Goal: Task Accomplishment & Management: Manage account settings

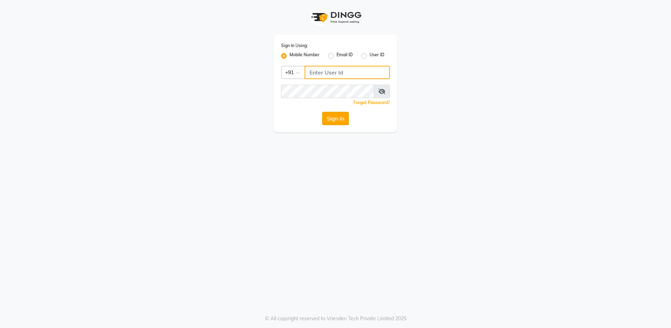
type input "8310081242"
click at [324, 118] on button "Sign In" at bounding box center [335, 118] width 27 height 13
click at [331, 119] on div "Sign In" at bounding box center [335, 118] width 109 height 13
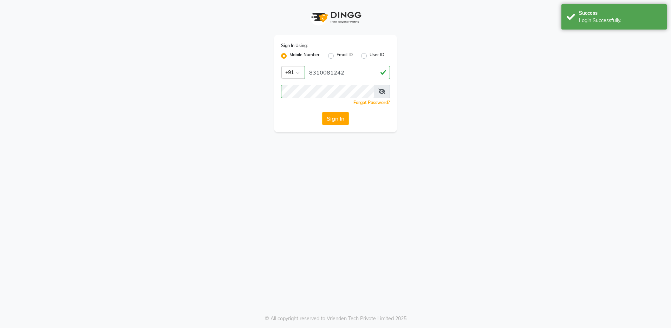
select select "service"
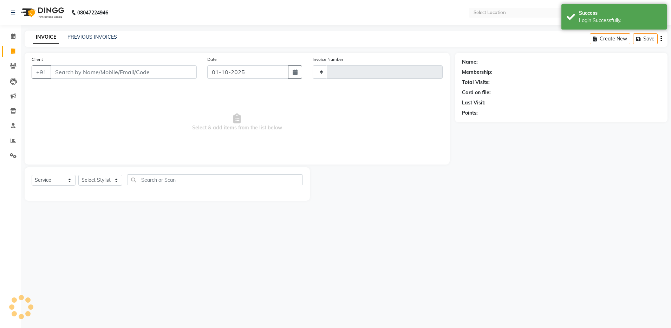
select select "en"
click at [275, 104] on span "Select & add items from the list below" at bounding box center [237, 122] width 411 height 70
select select "4781"
type input "4854"
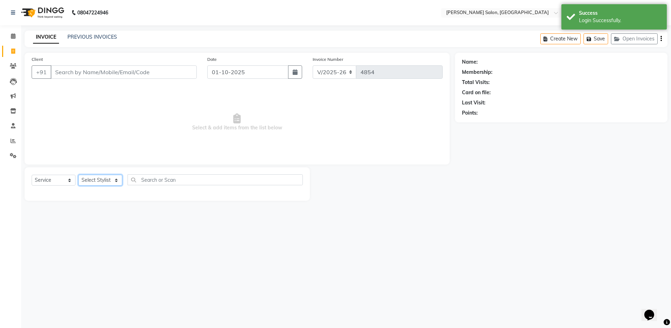
click at [95, 178] on select "Select Stylist Aarthi Abhishek [PERSON_NAME] [PERSON_NAME] Arjun [PERSON_NAME] …" at bounding box center [100, 180] width 44 height 11
select select "28901"
click at [78, 175] on select "Select Stylist Aarthi Abhishek [PERSON_NAME] [PERSON_NAME] Arjun [PERSON_NAME] …" at bounding box center [100, 180] width 44 height 11
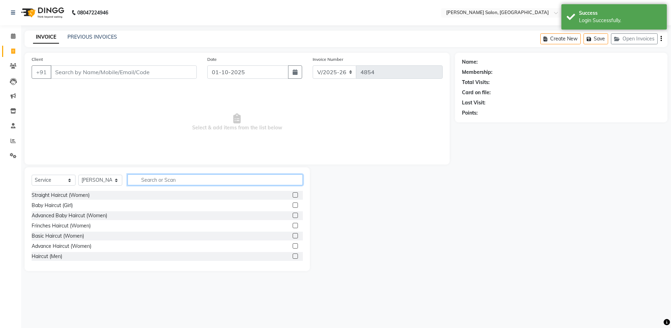
click at [149, 177] on input "text" at bounding box center [215, 179] width 175 height 11
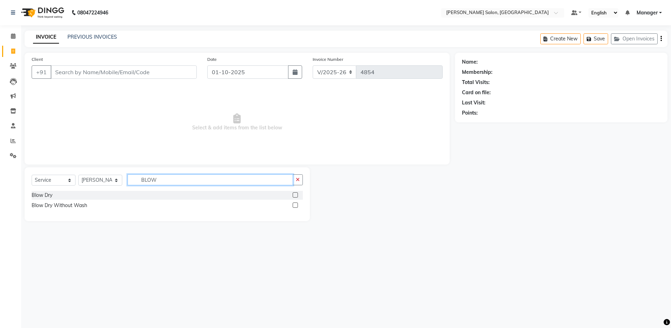
type input "BLOW"
click at [296, 193] on label at bounding box center [295, 194] width 5 height 5
click at [296, 193] on input "checkbox" at bounding box center [295, 195] width 5 height 5
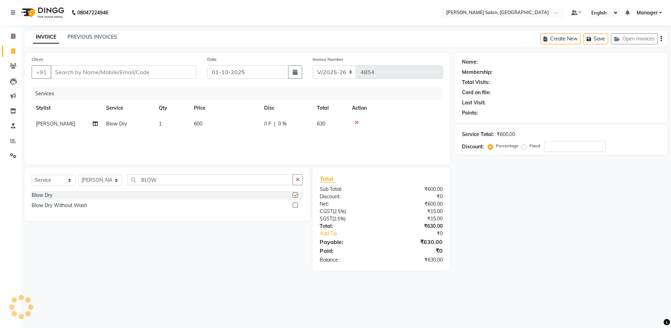
checkbox input "false"
click at [72, 71] on input "Client" at bounding box center [124, 71] width 146 height 13
type input "8"
type input "0"
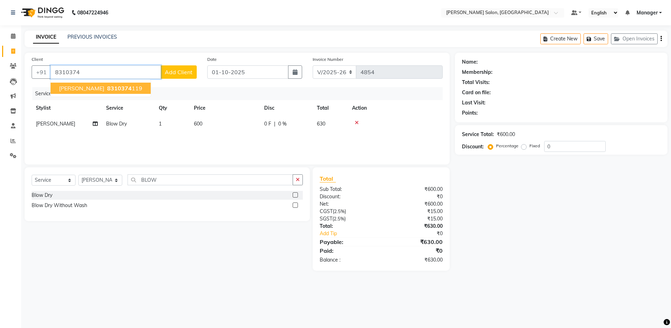
click at [107, 88] on span "8310374" at bounding box center [119, 88] width 25 height 7
type input "8310374119"
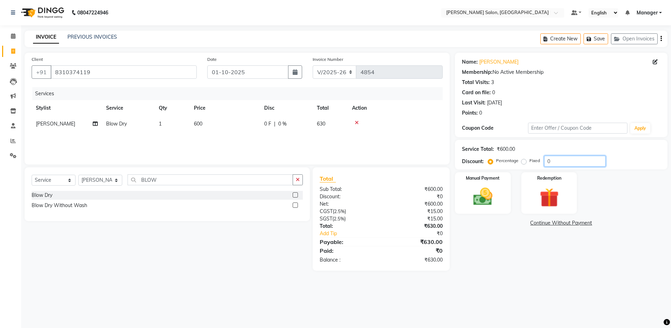
click at [576, 165] on input "0" at bounding box center [574, 161] width 61 height 11
click at [662, 40] on div "Create New Save Open Invoices" at bounding box center [603, 39] width 127 height 17
click at [661, 39] on icon "button" at bounding box center [661, 39] width 1 height 0
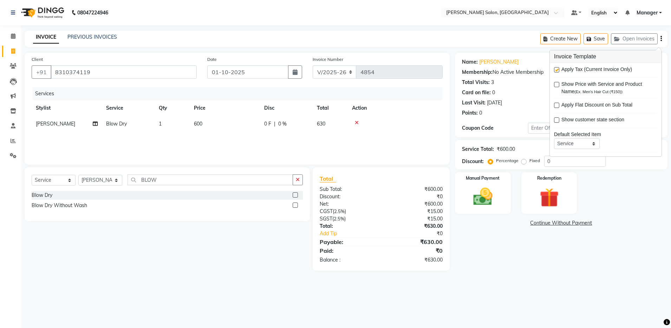
click at [558, 70] on label at bounding box center [556, 69] width 5 height 5
click at [558, 70] on input "checkbox" at bounding box center [556, 70] width 5 height 5
checkbox input "false"
click at [501, 192] on div "Manual Payment" at bounding box center [483, 192] width 58 height 43
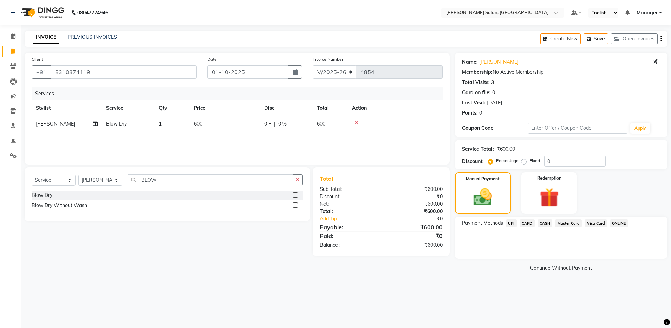
click at [545, 221] on span "CASH" at bounding box center [545, 223] width 15 height 8
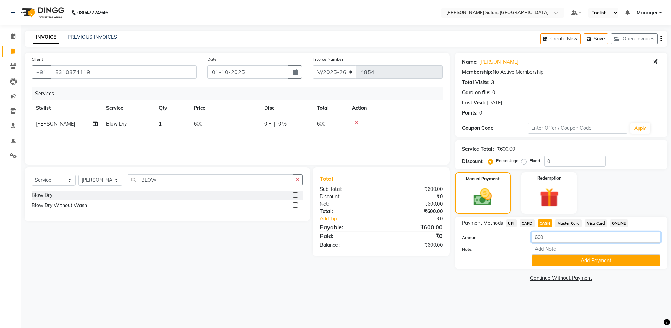
click at [549, 239] on input "600" at bounding box center [596, 237] width 129 height 11
type input "6"
type input "500"
click at [554, 265] on button "Add Payment" at bounding box center [596, 260] width 129 height 11
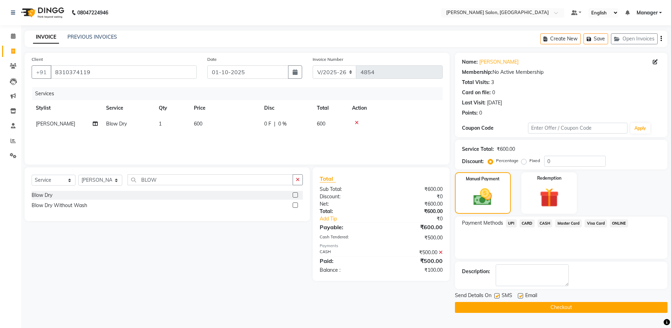
click at [512, 223] on span "UPI" at bounding box center [511, 223] width 11 height 8
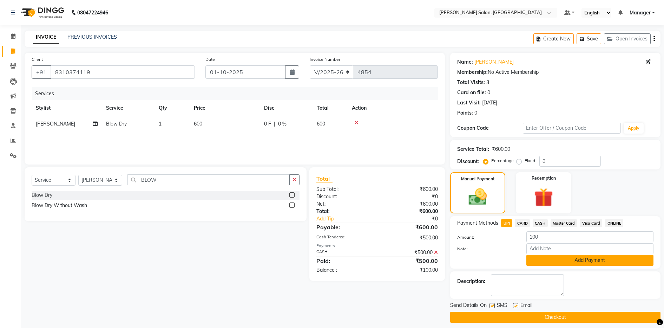
click at [550, 256] on button "Add Payment" at bounding box center [590, 260] width 127 height 11
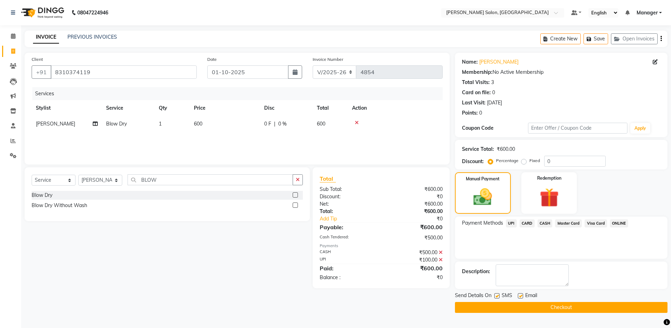
click at [521, 294] on label at bounding box center [520, 295] width 5 height 5
click at [521, 294] on input "checkbox" at bounding box center [520, 296] width 5 height 5
checkbox input "false"
click at [54, 69] on input "8310374119" at bounding box center [124, 71] width 146 height 13
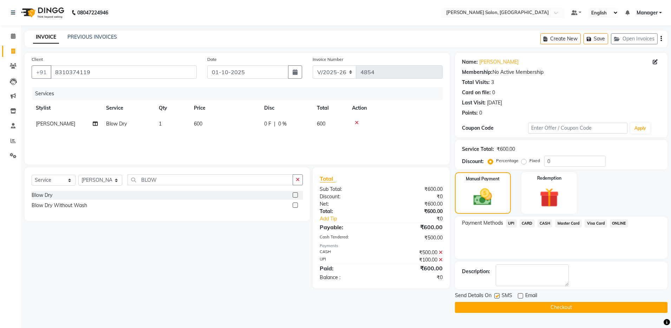
click at [477, 310] on button "Checkout" at bounding box center [561, 307] width 213 height 11
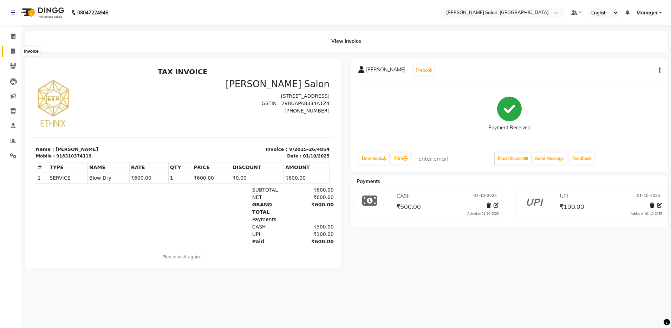
click at [11, 51] on icon at bounding box center [13, 50] width 4 height 5
select select "service"
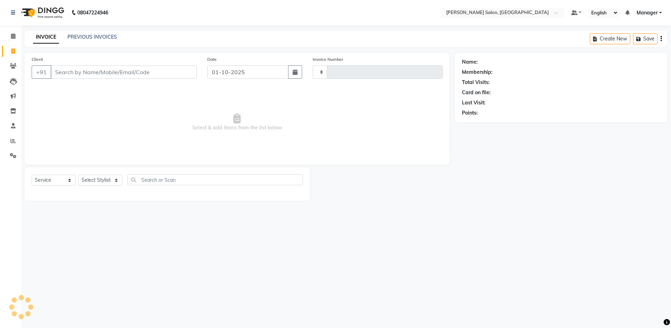
type input "4855"
select select "4781"
click at [93, 182] on select "Select Stylist Aarthi Abhishek Aisha Barbhuiya Aman Arjun Viswanathan Deep dolm…" at bounding box center [100, 180] width 44 height 11
select select "83077"
click at [78, 175] on select "Select Stylist Aarthi Abhishek Aisha Barbhuiya Aman Arjun Viswanathan Deep dolm…" at bounding box center [100, 180] width 44 height 11
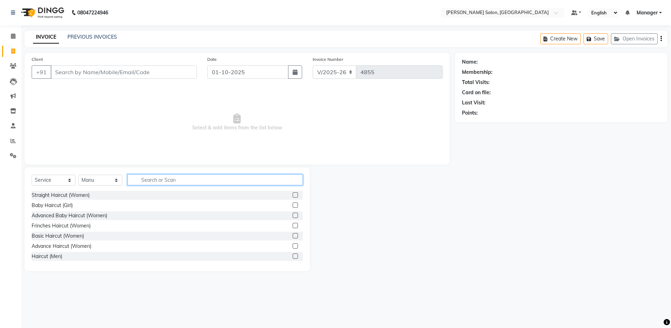
click at [155, 180] on input "text" at bounding box center [215, 179] width 175 height 11
type input "W"
type input "WAS"
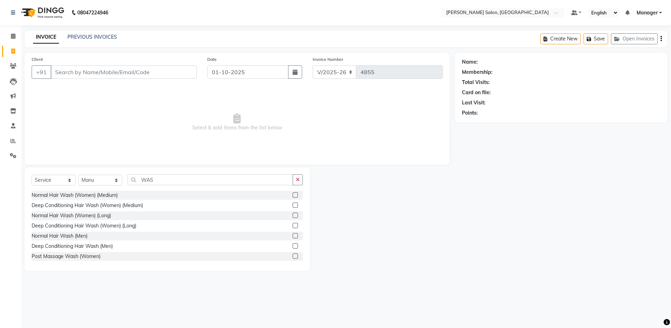
click at [293, 194] on label at bounding box center [295, 194] width 5 height 5
click at [293, 194] on input "checkbox" at bounding box center [295, 195] width 5 height 5
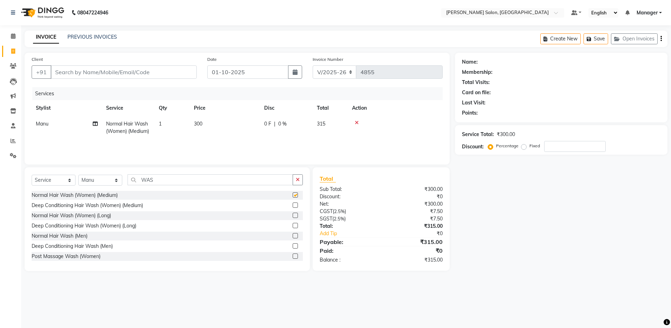
checkbox input "false"
click at [355, 123] on icon at bounding box center [357, 122] width 4 height 5
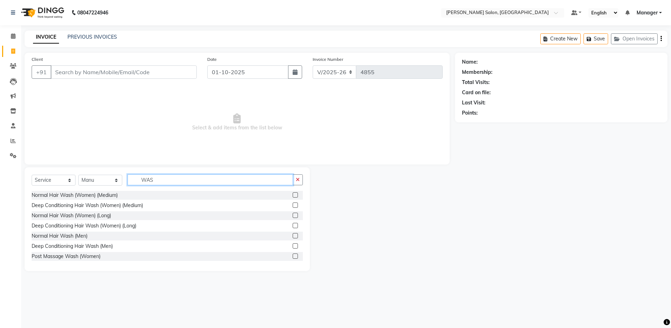
click at [158, 180] on input "WAS" at bounding box center [210, 179] width 165 height 11
type input "W"
type input "BL"
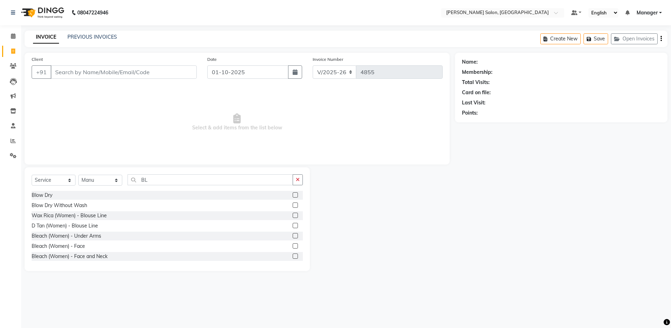
click at [293, 194] on label at bounding box center [295, 194] width 5 height 5
click at [293, 194] on input "checkbox" at bounding box center [295, 195] width 5 height 5
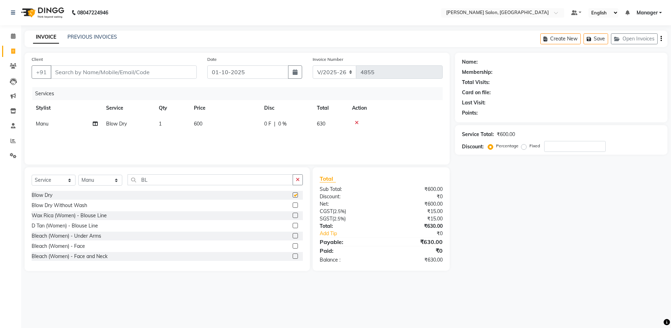
checkbox input "false"
click at [150, 76] on input "Client" at bounding box center [124, 71] width 146 height 13
type input "9"
type input "0"
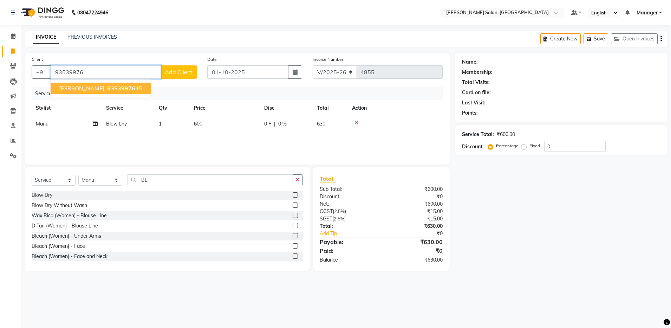
click at [106, 88] on ngb-highlight "93539976 45" at bounding box center [124, 88] width 37 height 7
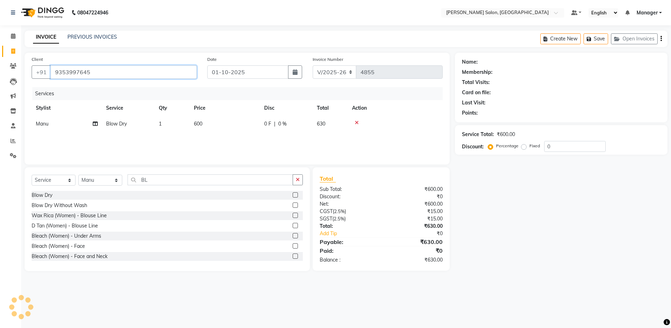
type input "9353997645"
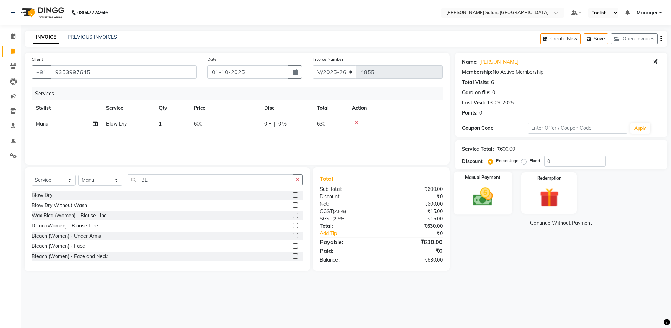
click at [470, 197] on img at bounding box center [483, 196] width 33 height 23
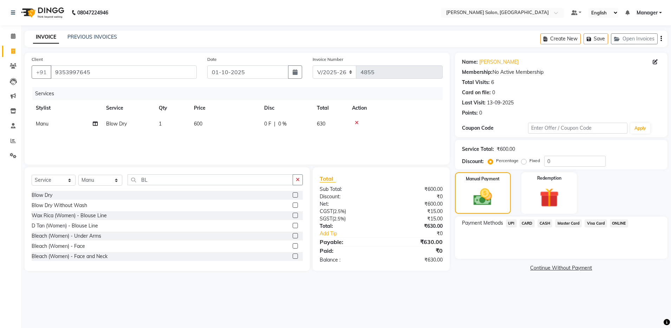
click at [513, 223] on span "UPI" at bounding box center [511, 223] width 11 height 8
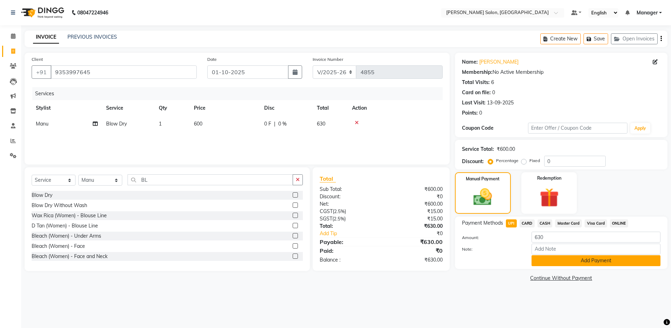
click at [554, 260] on button "Add Payment" at bounding box center [596, 260] width 129 height 11
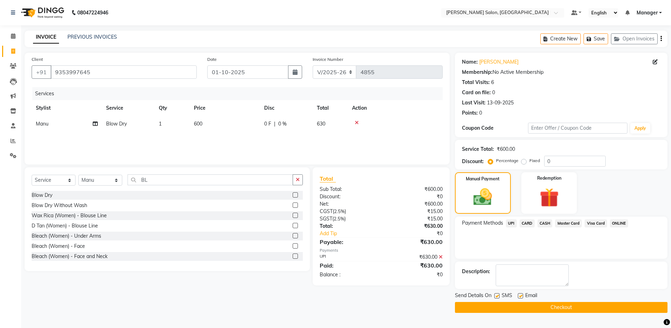
click at [532, 309] on button "Checkout" at bounding box center [561, 307] width 213 height 11
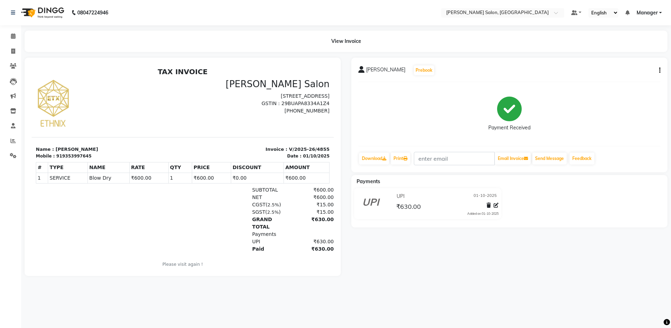
click at [56, 156] on div "919353997645" at bounding box center [73, 156] width 35 height 6
copy div "919353997645"
click at [11, 51] on icon at bounding box center [13, 50] width 4 height 5
select select "service"
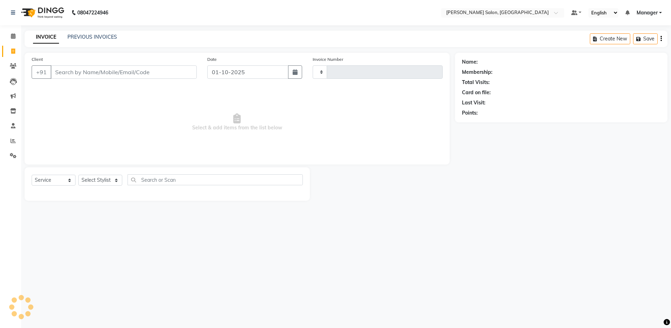
type input "4856"
select select "4781"
click at [82, 40] on link "PREVIOUS INVOICES" at bounding box center [92, 37] width 50 height 6
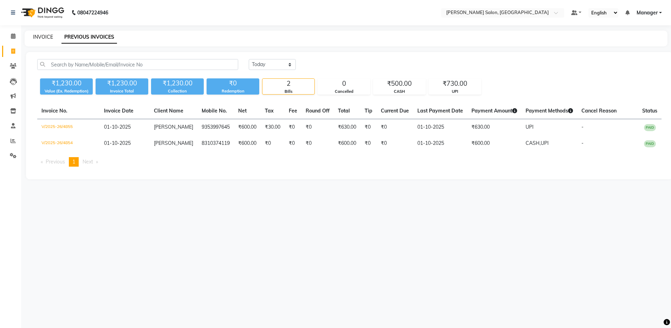
click at [43, 38] on link "INVOICE" at bounding box center [43, 37] width 20 height 6
select select "service"
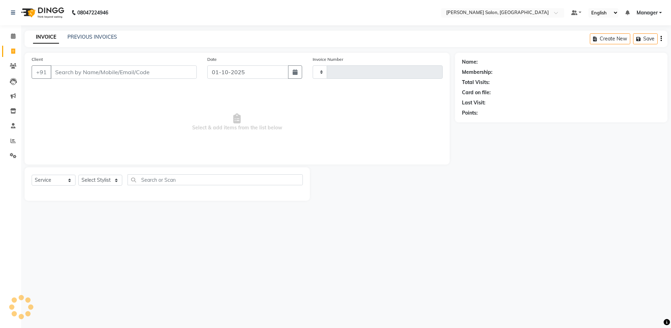
type input "4856"
select select "4781"
click at [83, 71] on input "Client" at bounding box center [124, 71] width 146 height 13
click at [89, 72] on input "Client" at bounding box center [124, 71] width 146 height 13
click at [85, 74] on input "Client" at bounding box center [124, 71] width 146 height 13
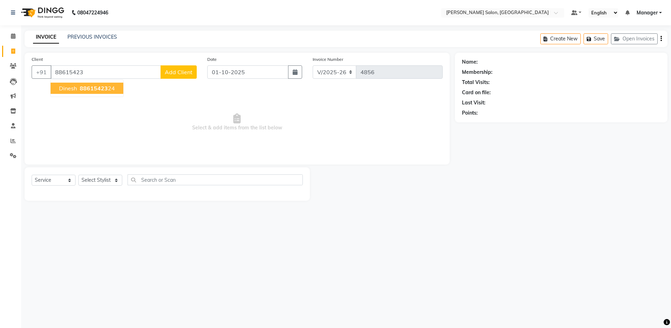
click at [89, 90] on span "88615423" at bounding box center [94, 88] width 28 height 7
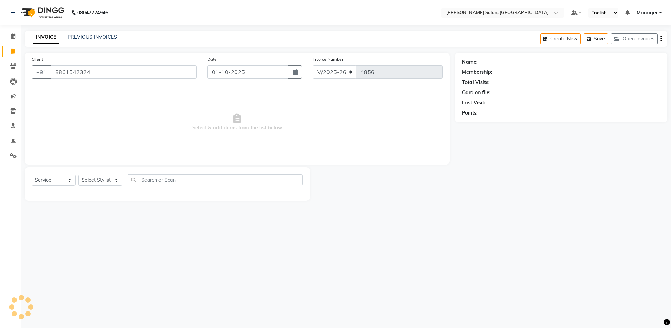
type input "8861542324"
click at [91, 179] on select "Select Stylist Aarthi Abhishek Aisha Barbhuiya Aman Arjun Viswanathan Deep dolm…" at bounding box center [100, 180] width 44 height 11
select select "28897"
click at [78, 175] on select "Select Stylist Aarthi Abhishek Aisha Barbhuiya Aman Arjun Viswanathan Deep dolm…" at bounding box center [100, 180] width 44 height 11
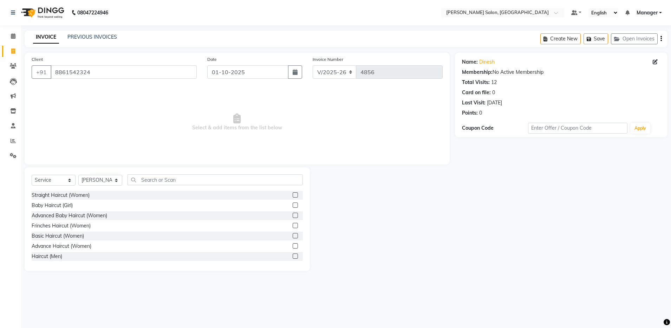
click at [293, 256] on label at bounding box center [295, 255] width 5 height 5
click at [293, 256] on input "checkbox" at bounding box center [295, 256] width 5 height 5
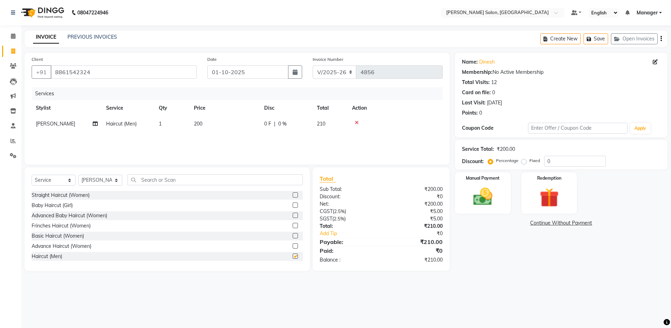
checkbox input "false"
click at [148, 180] on input "text" at bounding box center [215, 179] width 175 height 11
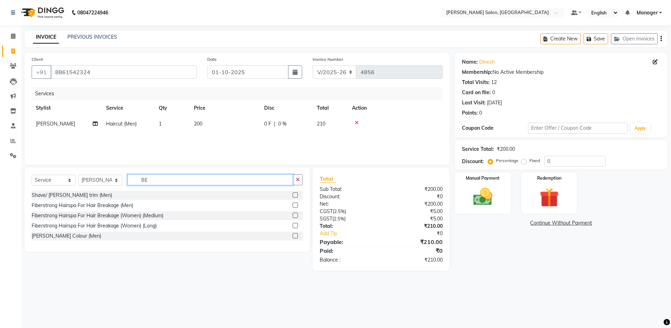
type input "BE"
click at [295, 192] on label at bounding box center [295, 194] width 5 height 5
click at [295, 193] on input "checkbox" at bounding box center [295, 195] width 5 height 5
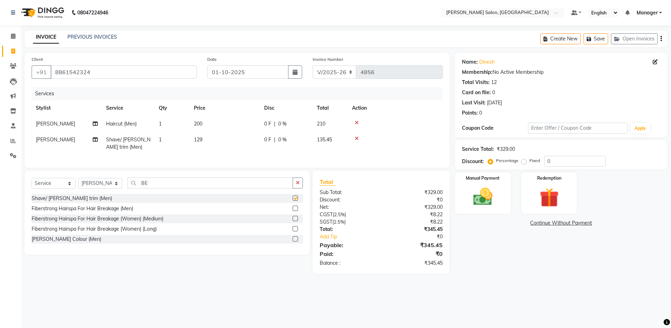
checkbox input "false"
click at [660, 38] on div "Create New Save Open Invoices" at bounding box center [603, 39] width 127 height 17
click at [662, 39] on icon "button" at bounding box center [661, 39] width 1 height 0
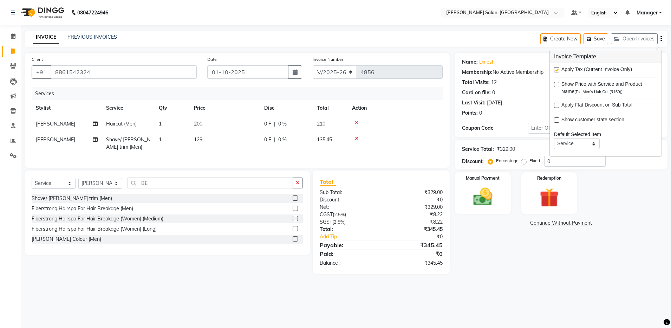
click at [557, 70] on label at bounding box center [556, 69] width 5 height 5
click at [557, 70] on input "checkbox" at bounding box center [556, 70] width 5 height 5
checkbox input "false"
click at [494, 207] on img at bounding box center [483, 196] width 33 height 23
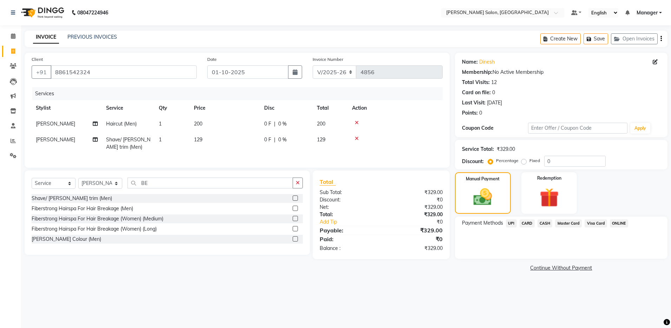
click at [661, 39] on icon "button" at bounding box center [661, 39] width 1 height 0
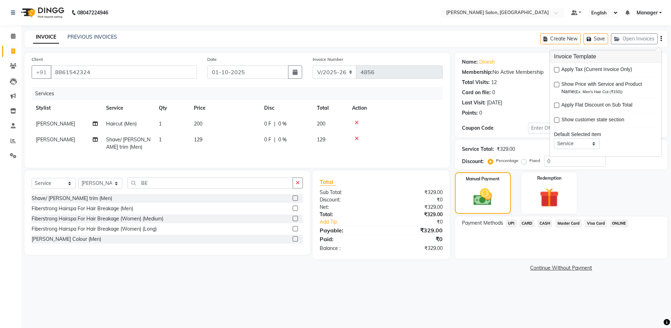
click at [558, 71] on label at bounding box center [556, 69] width 5 height 5
click at [558, 71] on input "checkbox" at bounding box center [556, 70] width 5 height 5
checkbox input "true"
click at [662, 39] on icon "button" at bounding box center [661, 39] width 1 height 0
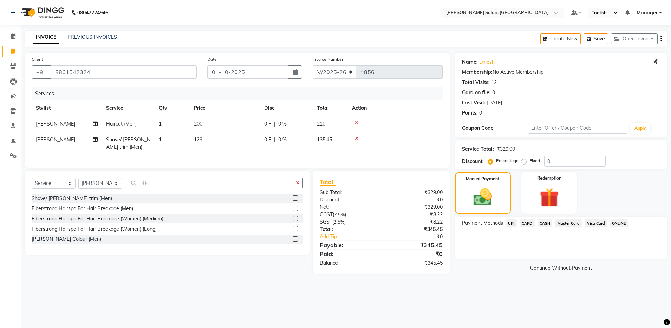
click at [662, 38] on div "Create New Save Open Invoices" at bounding box center [603, 39] width 127 height 17
click at [661, 39] on icon "button" at bounding box center [661, 39] width 1 height 0
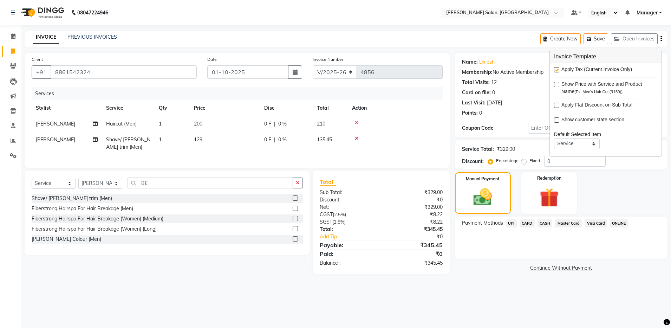
click at [557, 70] on label at bounding box center [556, 69] width 5 height 5
click at [557, 70] on input "checkbox" at bounding box center [556, 70] width 5 height 5
click at [557, 71] on label at bounding box center [556, 69] width 5 height 5
click at [557, 71] on input "checkbox" at bounding box center [556, 70] width 5 height 5
click at [556, 70] on label at bounding box center [556, 69] width 5 height 5
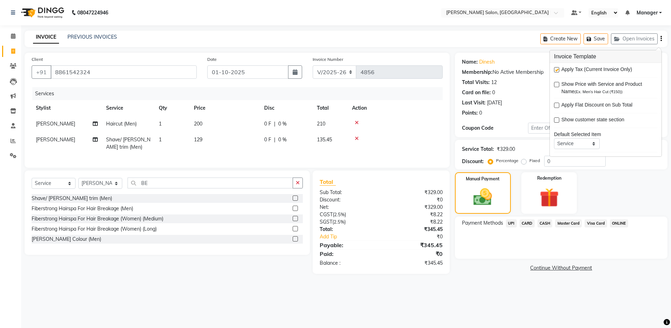
click at [556, 70] on input "checkbox" at bounding box center [556, 70] width 5 height 5
checkbox input "false"
click at [546, 223] on span "CASH" at bounding box center [545, 223] width 15 height 8
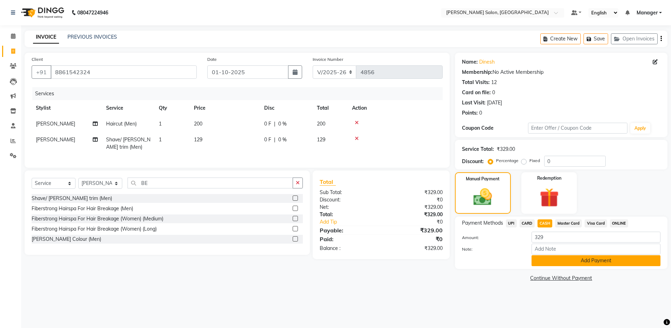
click at [548, 264] on button "Add Payment" at bounding box center [596, 260] width 129 height 11
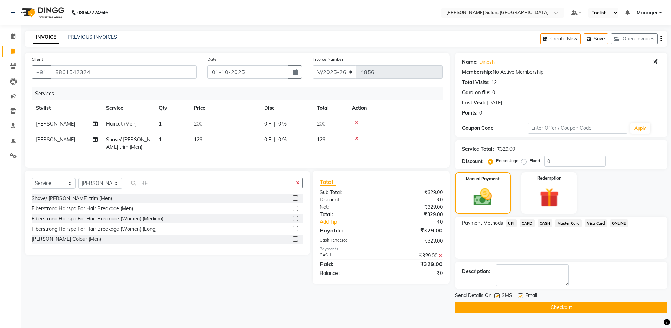
click at [519, 295] on label at bounding box center [520, 295] width 5 height 5
click at [519, 295] on input "checkbox" at bounding box center [520, 296] width 5 height 5
checkbox input "false"
click at [520, 308] on button "Checkout" at bounding box center [561, 307] width 213 height 11
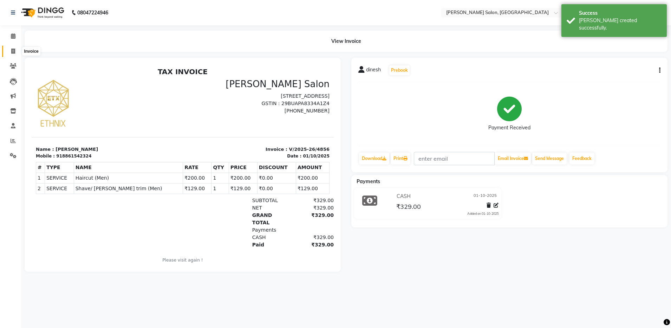
click at [14, 50] on icon at bounding box center [13, 50] width 4 height 5
select select "service"
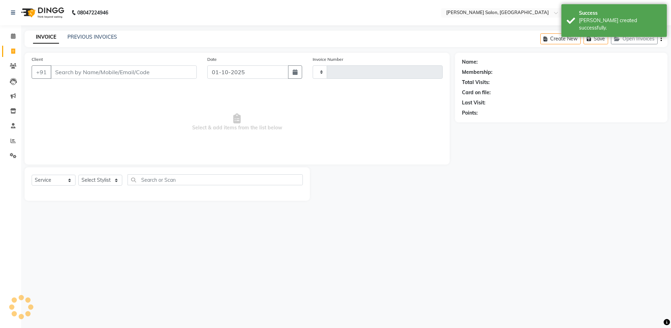
type input "4857"
select select "4781"
click at [73, 74] on input "Client" at bounding box center [124, 71] width 146 height 13
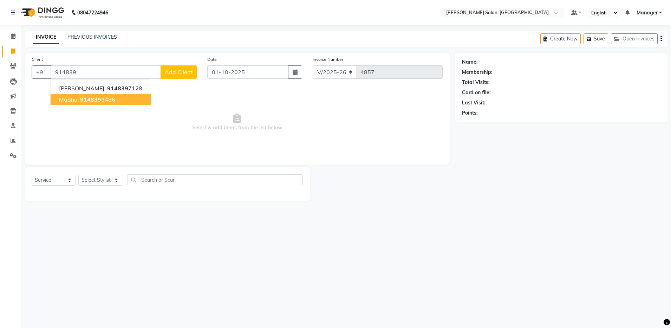
click at [85, 102] on span "914839" at bounding box center [90, 99] width 21 height 7
type input "9148393486"
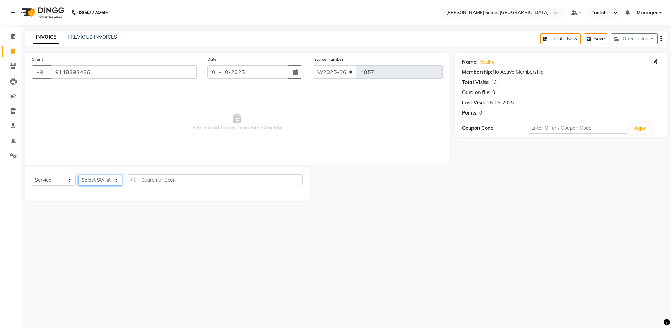
click at [91, 181] on select "Select Stylist Aarthi Abhishek Aisha Barbhuiya Aman Arjun Viswanathan Deep dolm…" at bounding box center [100, 180] width 44 height 11
select select "69605"
click at [78, 175] on select "Select Stylist Aarthi Abhishek Aisha Barbhuiya Aman Arjun Viswanathan Deep dolm…" at bounding box center [100, 180] width 44 height 11
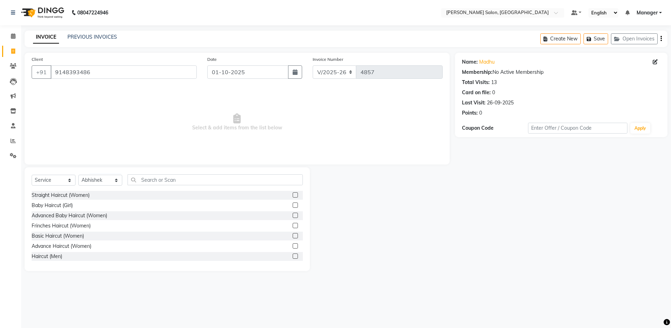
click at [293, 256] on label at bounding box center [295, 255] width 5 height 5
click at [293, 256] on input "checkbox" at bounding box center [295, 256] width 5 height 5
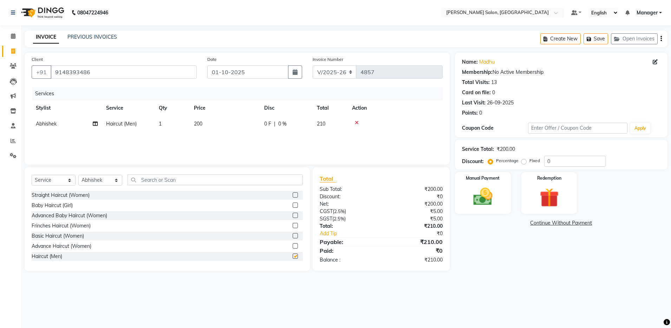
checkbox input "false"
click at [485, 200] on img at bounding box center [483, 196] width 33 height 23
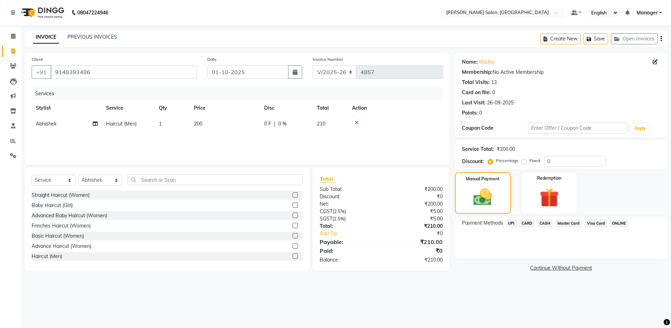
click at [661, 39] on icon "button" at bounding box center [661, 39] width 1 height 0
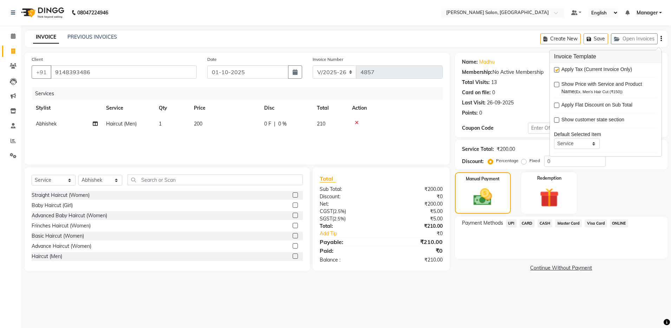
click at [556, 67] on label at bounding box center [556, 69] width 5 height 5
click at [556, 68] on input "checkbox" at bounding box center [556, 70] width 5 height 5
checkbox input "false"
click at [541, 223] on span "CASH" at bounding box center [545, 223] width 15 height 8
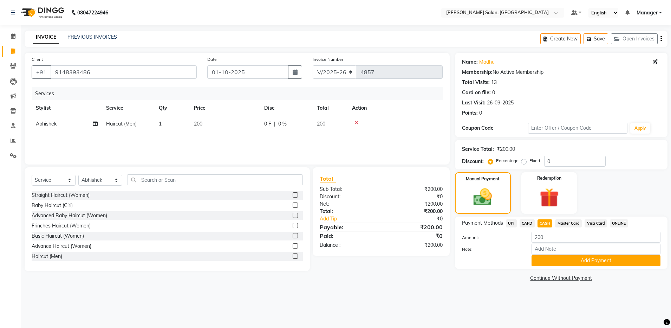
click at [542, 266] on div "Payment Methods UPI CARD CASH Master Card Visa Card ONLINE Amount: 200 Note: Ad…" at bounding box center [561, 242] width 213 height 52
click at [542, 261] on button "Add Payment" at bounding box center [596, 260] width 129 height 11
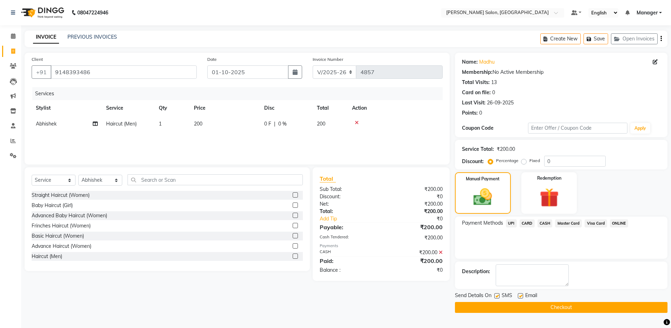
click at [521, 296] on label at bounding box center [520, 295] width 5 height 5
click at [521, 296] on input "checkbox" at bounding box center [520, 296] width 5 height 5
checkbox input "false"
click at [521, 311] on button "Checkout" at bounding box center [561, 307] width 213 height 11
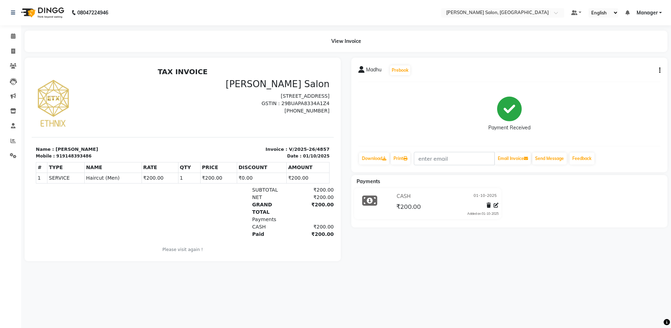
click at [57, 156] on div "919148393486" at bounding box center [73, 156] width 35 height 6
copy div "919148393486"
click at [13, 53] on icon at bounding box center [13, 50] width 4 height 5
select select "service"
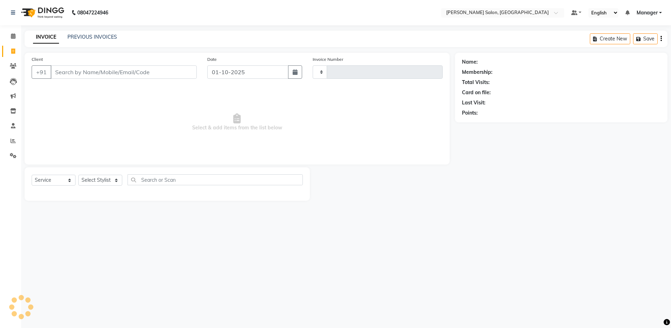
type input "4858"
select select "4781"
click at [85, 73] on input "Client" at bounding box center [124, 71] width 146 height 13
click at [76, 71] on input "Client" at bounding box center [124, 71] width 146 height 13
click at [66, 71] on input "Client" at bounding box center [124, 71] width 146 height 13
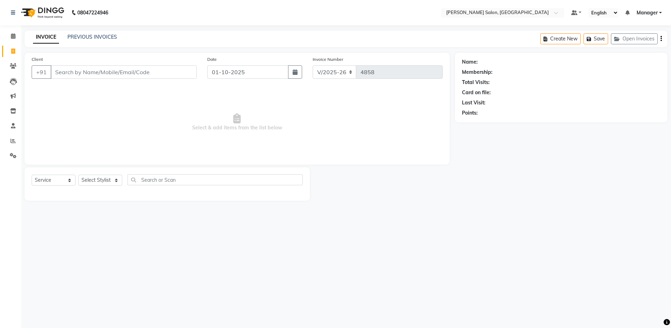
click at [66, 71] on input "Client" at bounding box center [124, 71] width 146 height 13
type input "8073200954"
click at [101, 178] on select "Select Stylist Aarthi Abhishek Aisha Barbhuiya Aman Arjun Viswanathan Deep dolm…" at bounding box center [100, 180] width 44 height 11
select select "28901"
click at [78, 175] on select "Select Stylist Aarthi Abhishek Aisha Barbhuiya Aman Arjun Viswanathan Deep dolm…" at bounding box center [100, 180] width 44 height 11
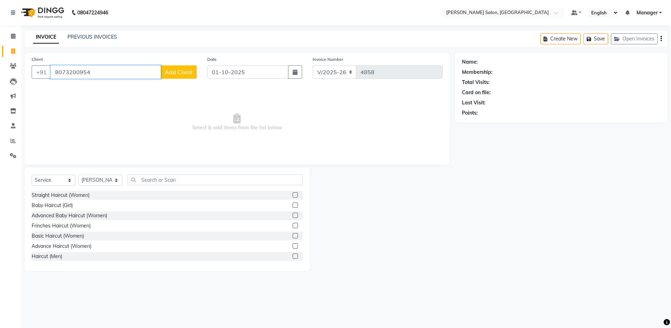
click at [89, 73] on input "8073200954" at bounding box center [106, 71] width 110 height 13
click at [178, 69] on span "Add Client" at bounding box center [179, 72] width 28 height 7
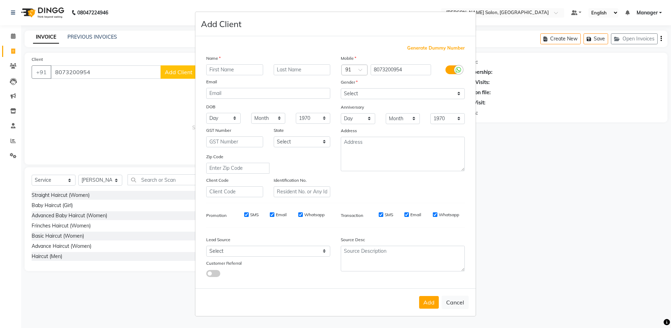
click at [214, 71] on input "text" at bounding box center [234, 69] width 57 height 11
type input "PRAVA"
click at [360, 92] on select "Select Male Female Other Prefer Not To Say" at bounding box center [403, 93] width 124 height 11
select select "female"
click at [341, 88] on select "Select Male Female Other Prefer Not To Say" at bounding box center [403, 93] width 124 height 11
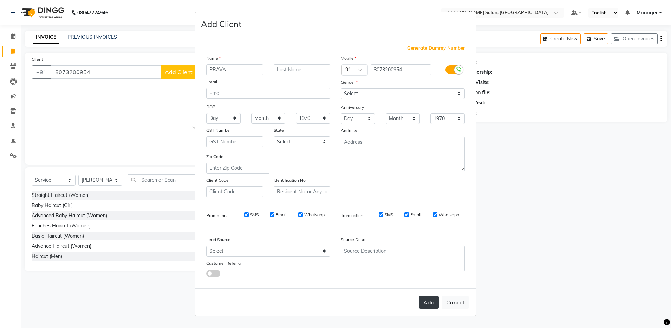
click at [434, 303] on button "Add" at bounding box center [429, 302] width 20 height 13
select select
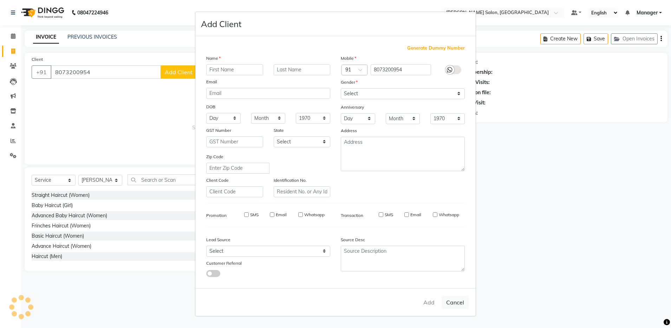
select select
checkbox input "false"
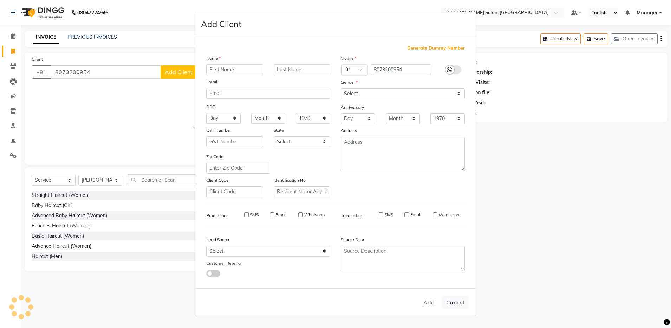
checkbox input "false"
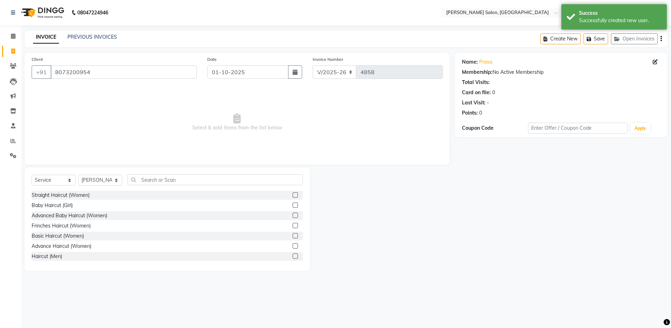
click at [155, 171] on div "Select Service Product Membership Package Voucher Prepaid Gift Card Select Styl…" at bounding box center [167, 219] width 285 height 104
click at [156, 178] on input "text" at bounding box center [215, 179] width 175 height 11
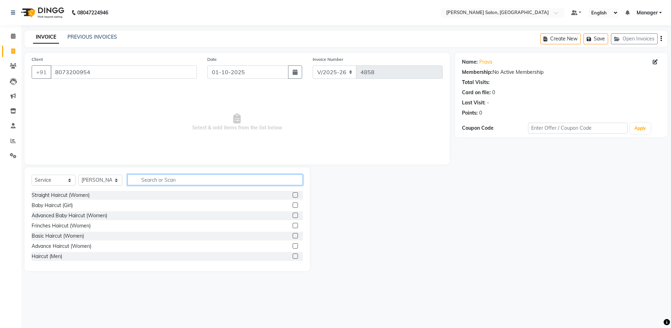
click at [149, 182] on input "text" at bounding box center [215, 179] width 175 height 11
type input "WASH"
click at [293, 206] on label at bounding box center [295, 204] width 5 height 5
click at [293, 206] on input "checkbox" at bounding box center [295, 205] width 5 height 5
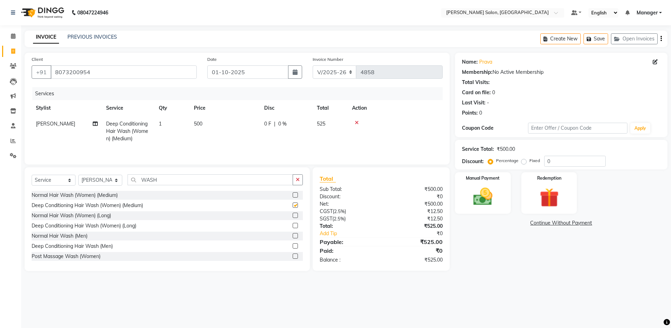
checkbox input "false"
click at [293, 194] on label at bounding box center [295, 194] width 5 height 5
click at [293, 194] on input "checkbox" at bounding box center [295, 195] width 5 height 5
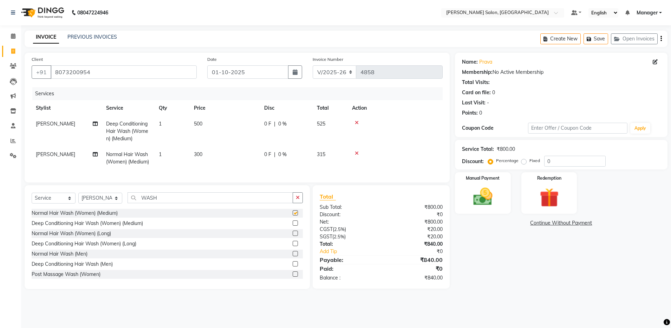
checkbox input "false"
click at [357, 124] on icon at bounding box center [357, 122] width 4 height 5
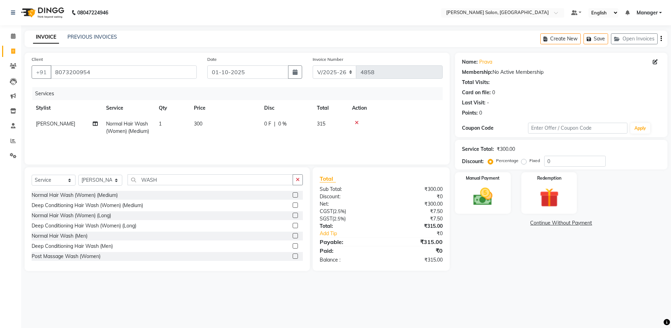
click at [662, 36] on div "Create New Save Open Invoices" at bounding box center [603, 39] width 127 height 17
click at [662, 39] on icon "button" at bounding box center [661, 39] width 1 height 0
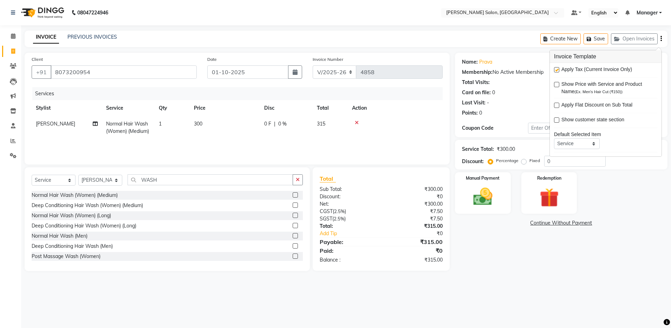
click at [557, 69] on label at bounding box center [556, 69] width 5 height 5
click at [557, 69] on input "checkbox" at bounding box center [556, 70] width 5 height 5
checkbox input "false"
click at [531, 161] on label "Fixed" at bounding box center [535, 160] width 11 height 6
click at [528, 161] on input "Fixed" at bounding box center [525, 160] width 5 height 5
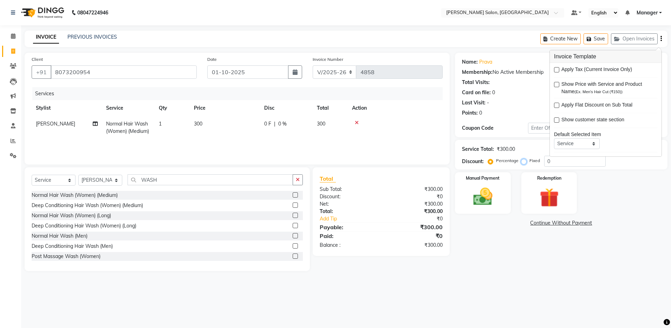
radio input "true"
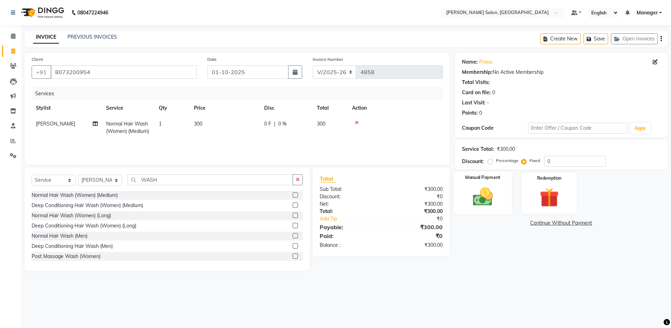
click at [491, 196] on img at bounding box center [483, 196] width 33 height 23
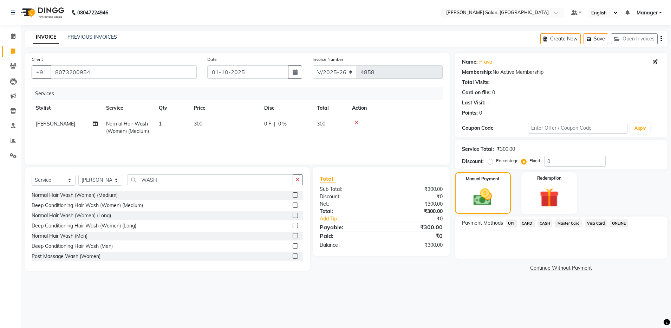
click at [544, 223] on span "CASH" at bounding box center [545, 223] width 15 height 8
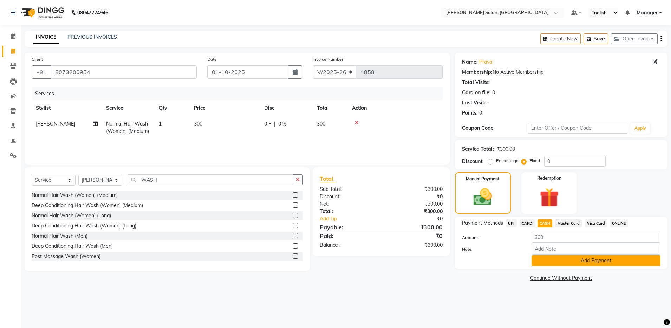
click at [551, 257] on button "Add Payment" at bounding box center [596, 260] width 129 height 11
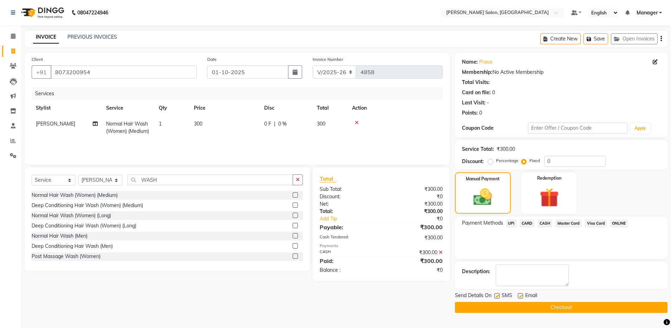
click at [522, 293] on label at bounding box center [520, 295] width 5 height 5
click at [522, 294] on input "checkbox" at bounding box center [520, 296] width 5 height 5
checkbox input "false"
click at [544, 304] on button "Checkout" at bounding box center [561, 307] width 213 height 11
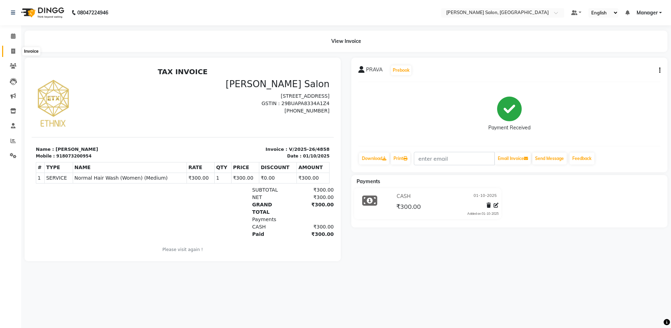
click at [15, 50] on icon at bounding box center [13, 50] width 4 height 5
select select "service"
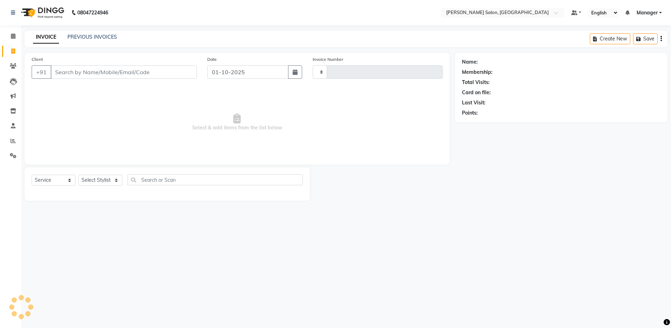
type input "4859"
select select "4781"
click at [76, 34] on link "PREVIOUS INVOICES" at bounding box center [92, 37] width 50 height 6
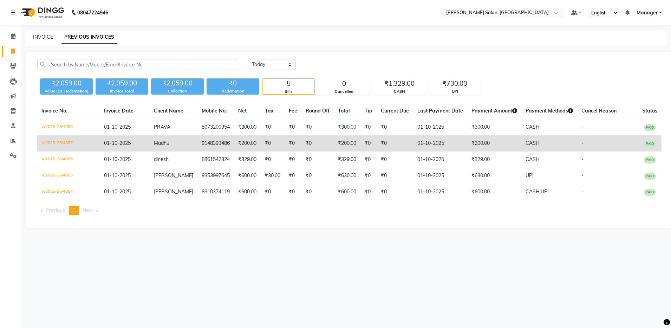
click at [152, 149] on td "Madhu" at bounding box center [174, 143] width 48 height 16
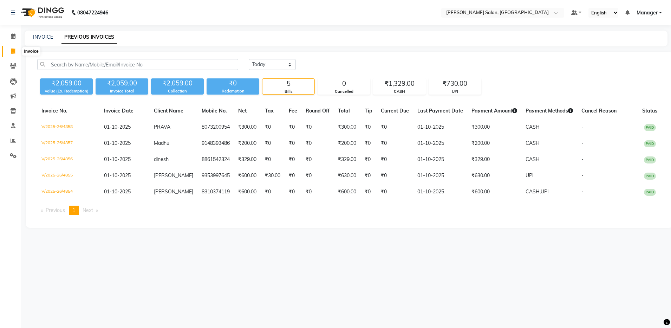
click at [13, 52] on icon at bounding box center [13, 50] width 4 height 5
select select "service"
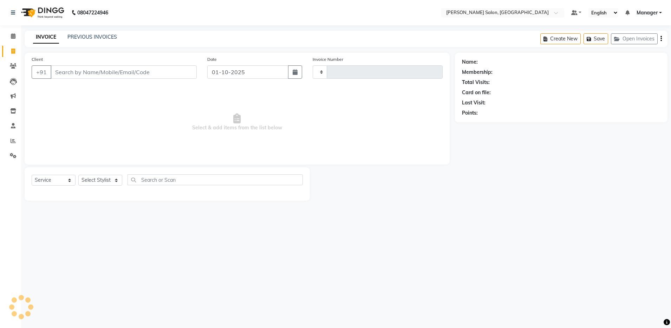
type input "4859"
select select "4781"
click at [106, 180] on select "Select Stylist" at bounding box center [100, 180] width 44 height 11
select select "28901"
click at [78, 175] on select "Select Stylist Aarthi Abhishek Aisha Barbhuiya Aman Arjun Viswanathan Deep dolm…" at bounding box center [100, 180] width 44 height 11
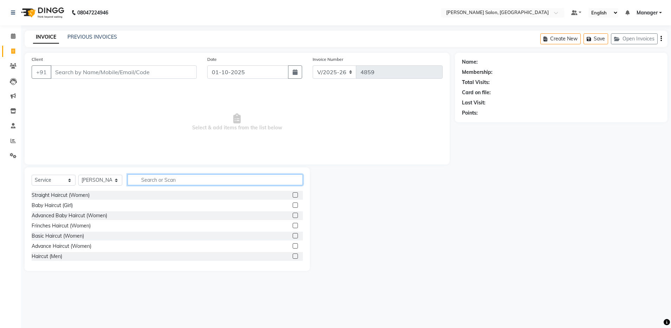
click at [148, 175] on input "text" at bounding box center [215, 179] width 175 height 11
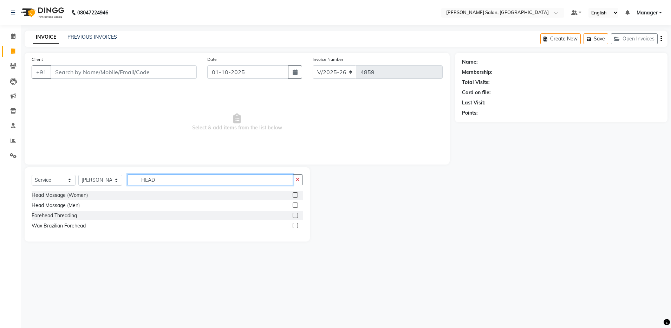
type input "HEAD"
click at [296, 205] on label at bounding box center [295, 204] width 5 height 5
click at [296, 205] on input "checkbox" at bounding box center [295, 205] width 5 height 5
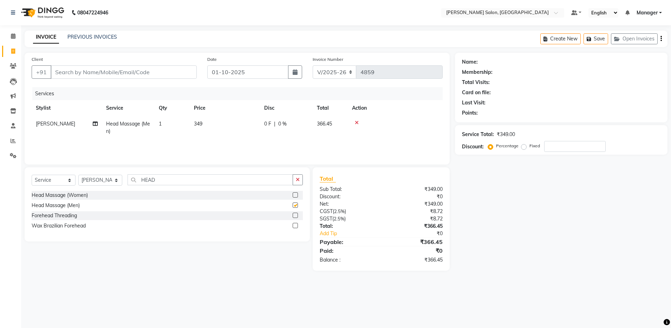
checkbox input "false"
click at [105, 178] on select "Select Stylist Aarthi Abhishek Aisha Barbhuiya Aman Arjun Viswanathan Deep dolm…" at bounding box center [100, 180] width 44 height 11
select select "69605"
click at [78, 175] on select "Select Stylist Aarthi Abhishek Aisha Barbhuiya Aman Arjun Viswanathan Deep dolm…" at bounding box center [100, 180] width 44 height 11
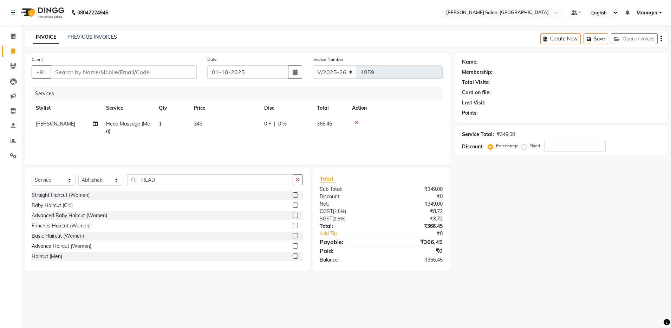
click at [293, 256] on label at bounding box center [295, 255] width 5 height 5
click at [293, 256] on input "checkbox" at bounding box center [295, 256] width 5 height 5
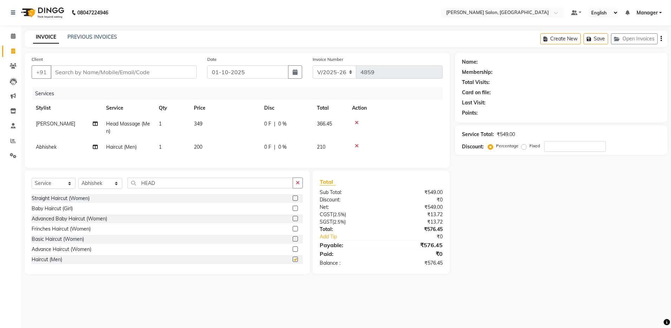
checkbox input "false"
click at [161, 188] on input "HEAD" at bounding box center [210, 182] width 165 height 11
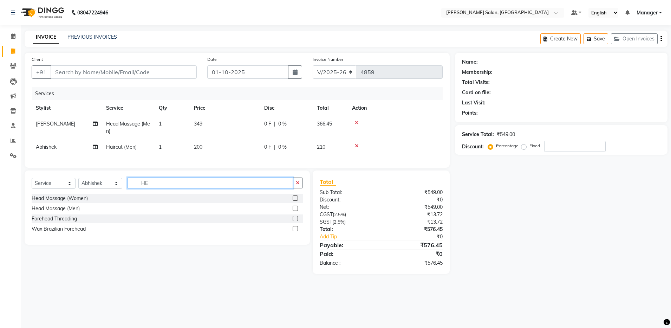
type input "H"
type input "BEA"
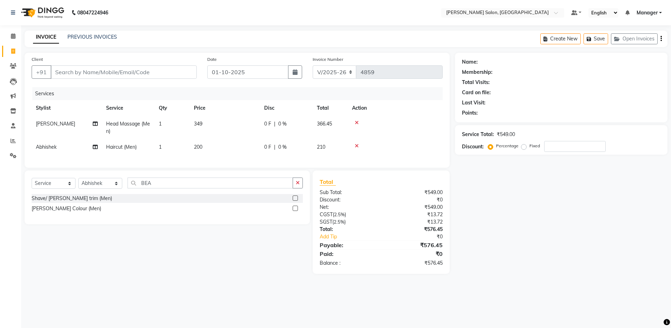
click at [294, 201] on label at bounding box center [295, 197] width 5 height 5
click at [294, 201] on input "checkbox" at bounding box center [295, 198] width 5 height 5
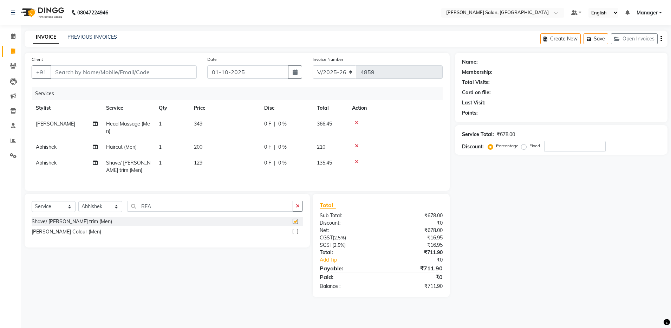
checkbox input "false"
click at [182, 212] on input "BEA" at bounding box center [210, 206] width 165 height 11
type input "B"
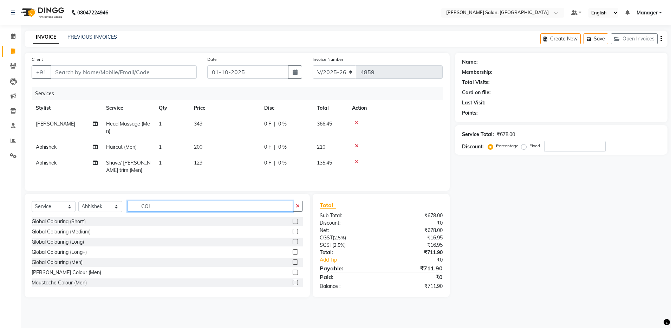
type input "COL"
click at [293, 265] on label at bounding box center [295, 261] width 5 height 5
click at [293, 265] on input "checkbox" at bounding box center [295, 262] width 5 height 5
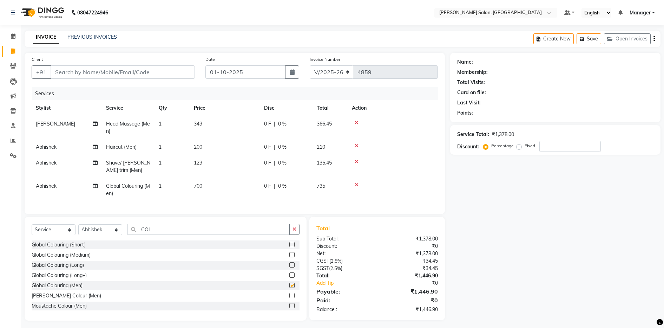
checkbox input "false"
click at [60, 74] on input "Client" at bounding box center [123, 71] width 144 height 13
click at [67, 76] on input "Client" at bounding box center [123, 71] width 144 height 13
type input "6"
type input "0"
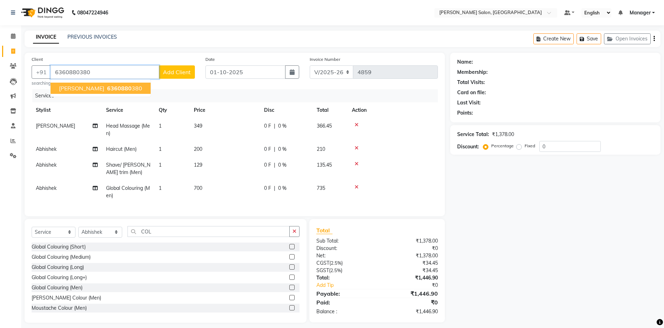
type input "6360880380"
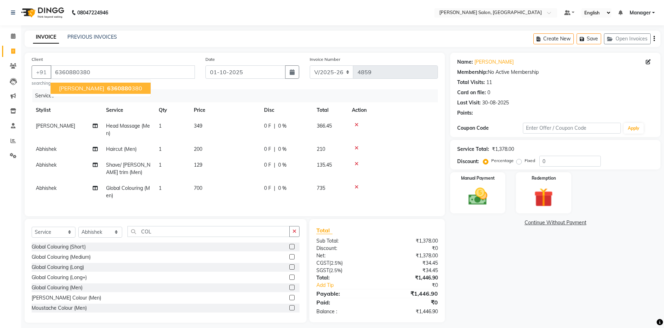
click at [78, 87] on span "[PERSON_NAME]" at bounding box center [81, 88] width 45 height 7
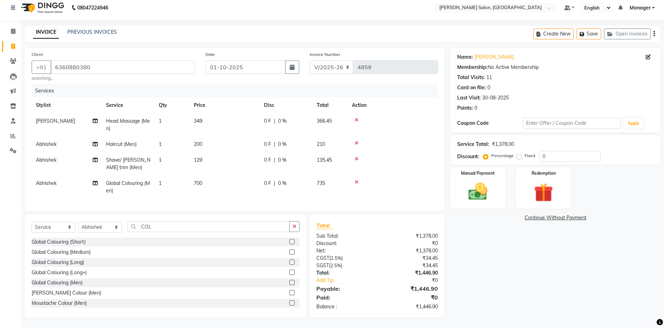
scroll to position [12, 0]
click at [54, 60] on input "6360880380" at bounding box center [123, 66] width 144 height 13
click at [491, 183] on img at bounding box center [478, 191] width 32 height 23
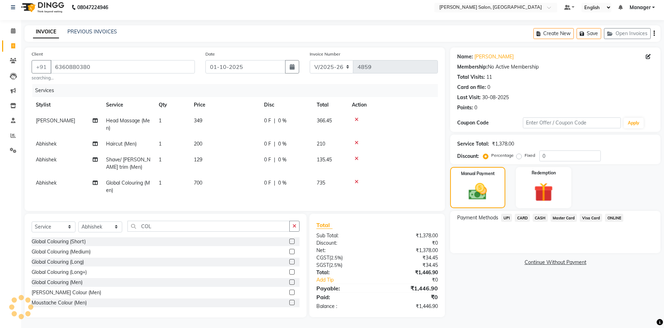
click at [508, 214] on span "UPI" at bounding box center [506, 218] width 11 height 8
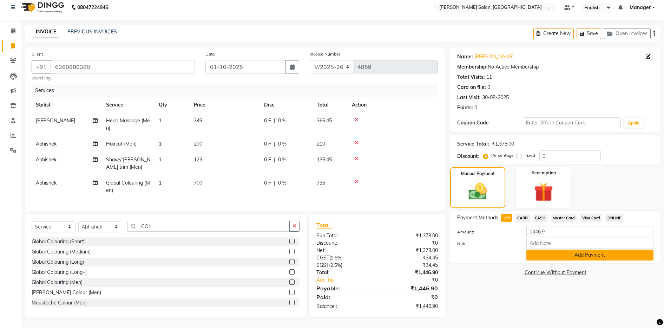
click at [543, 249] on button "Add Payment" at bounding box center [590, 254] width 127 height 11
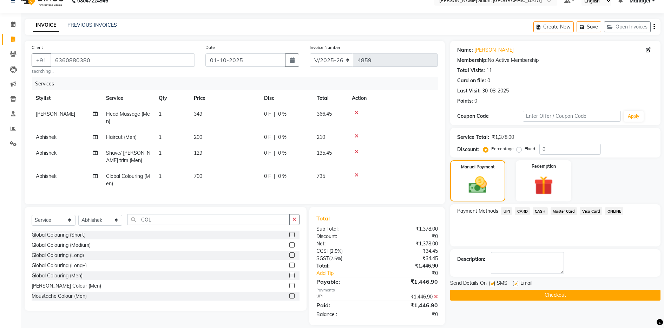
click at [516, 282] on label at bounding box center [515, 283] width 5 height 5
click at [516, 282] on input "checkbox" at bounding box center [515, 283] width 5 height 5
checkbox input "false"
click at [516, 292] on button "Checkout" at bounding box center [555, 295] width 210 height 11
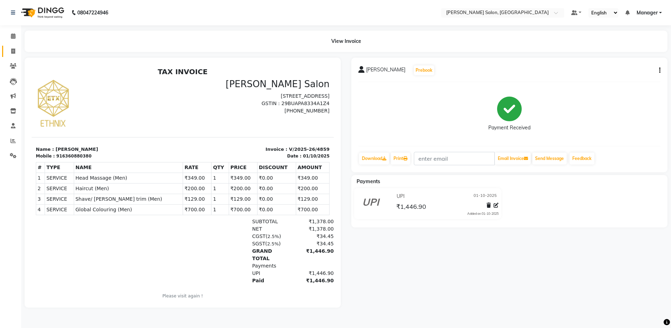
click at [13, 46] on link "Invoice" at bounding box center [10, 52] width 17 height 12
select select "service"
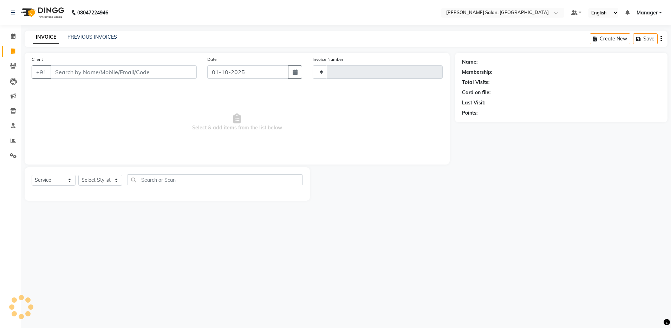
type input "4860"
select select "4781"
click at [77, 34] on link "PREVIOUS INVOICES" at bounding box center [92, 37] width 50 height 6
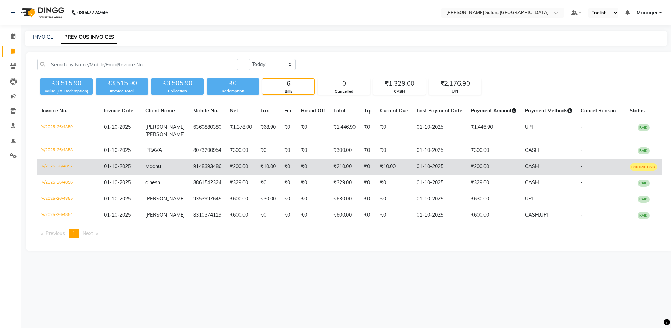
click at [467, 167] on td "₹200.00" at bounding box center [494, 166] width 54 height 16
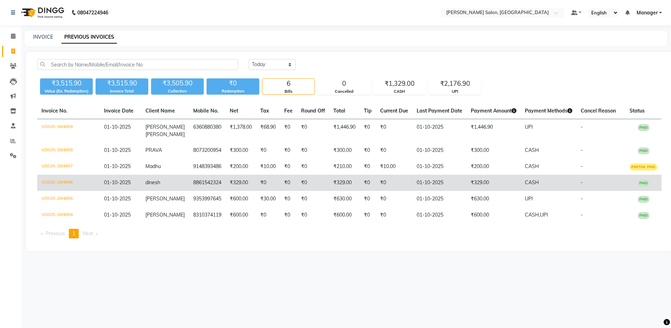
click at [305, 187] on td "₹0" at bounding box center [313, 183] width 32 height 16
drag, startPoint x: 181, startPoint y: 181, endPoint x: 214, endPoint y: 185, distance: 32.9
click at [214, 185] on td "8861542324" at bounding box center [207, 183] width 37 height 16
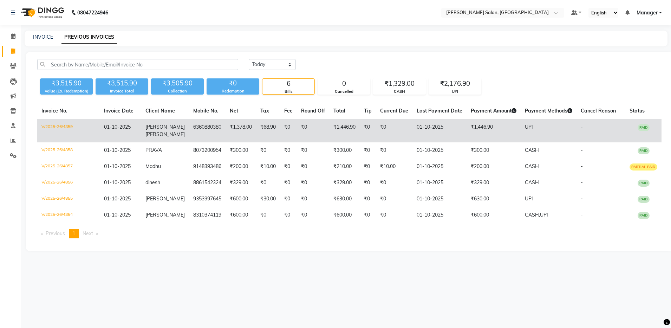
click at [426, 129] on td "01-10-2025" at bounding box center [440, 131] width 54 height 24
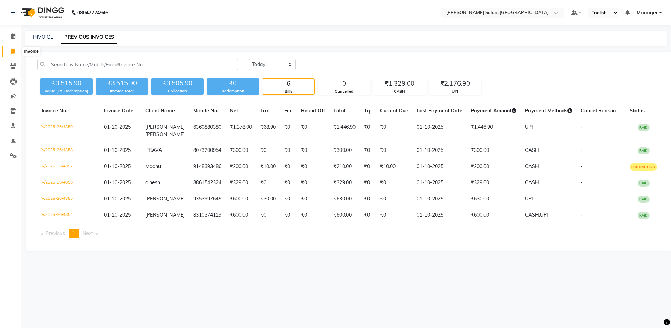
click at [12, 50] on icon at bounding box center [13, 50] width 4 height 5
select select "service"
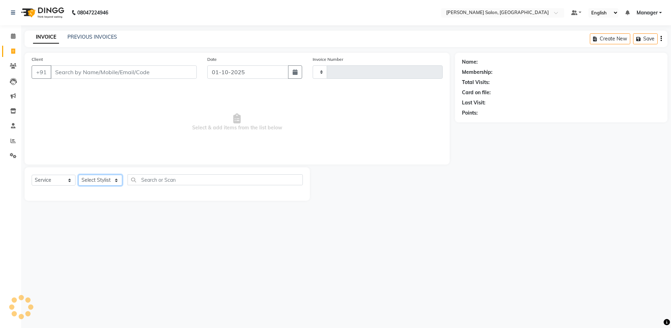
click at [100, 176] on select "Select Stylist" at bounding box center [100, 180] width 44 height 11
type input "4860"
select select "4781"
click at [78, 175] on select "Select Stylist" at bounding box center [100, 180] width 44 height 11
click at [101, 178] on select "Select Stylist" at bounding box center [100, 180] width 44 height 11
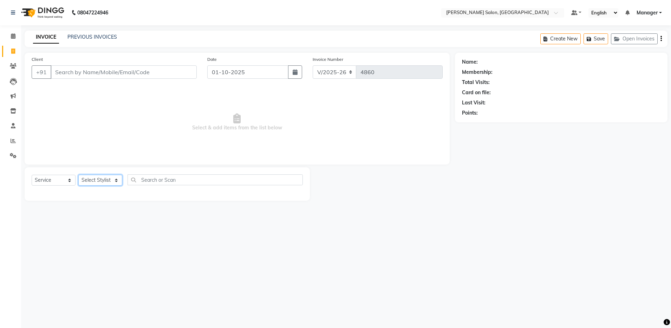
select select "69605"
click at [78, 175] on select "Select Stylist Aarthi Abhishek Aisha Barbhuiya Aman Arjun Viswanathan Deep dolm…" at bounding box center [100, 180] width 44 height 11
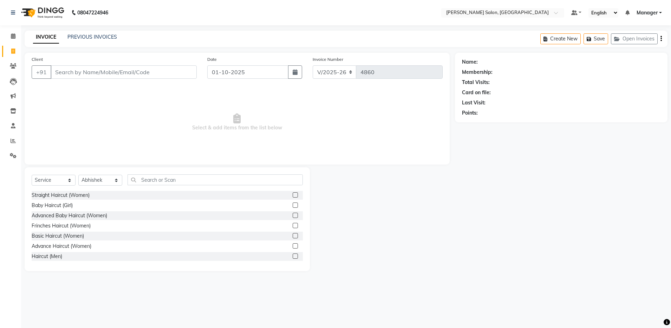
click at [293, 255] on label at bounding box center [295, 255] width 5 height 5
click at [293, 255] on input "checkbox" at bounding box center [295, 256] width 5 height 5
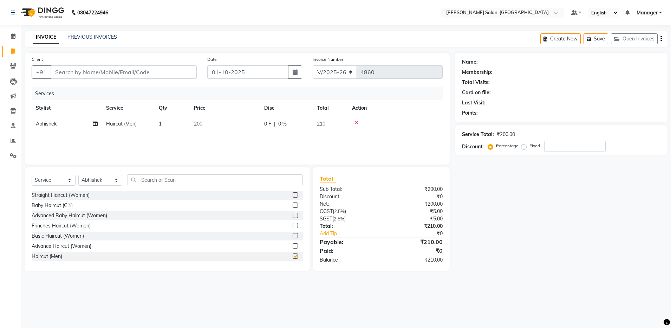
checkbox input "false"
click at [149, 180] on input "text" at bounding box center [215, 179] width 175 height 11
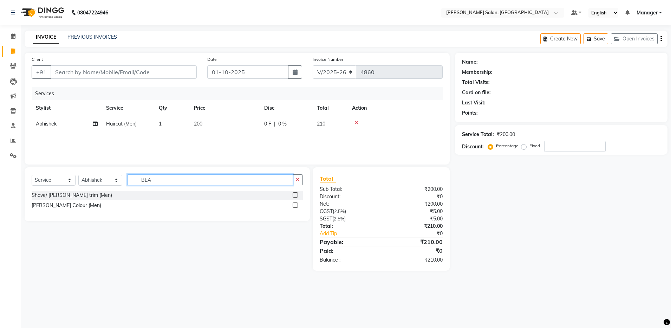
type input "BEA"
click at [296, 192] on label at bounding box center [295, 194] width 5 height 5
click at [296, 193] on input "checkbox" at bounding box center [295, 195] width 5 height 5
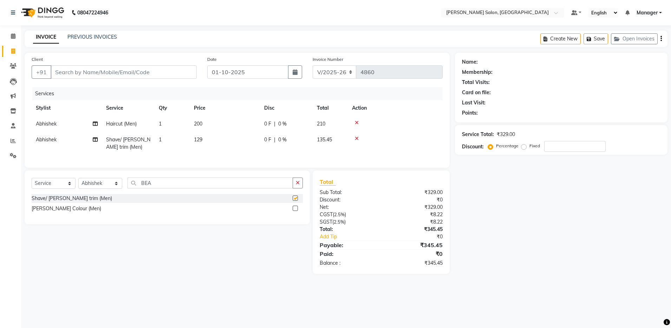
checkbox input "false"
click at [184, 188] on input "BEA" at bounding box center [210, 182] width 165 height 11
type input "B"
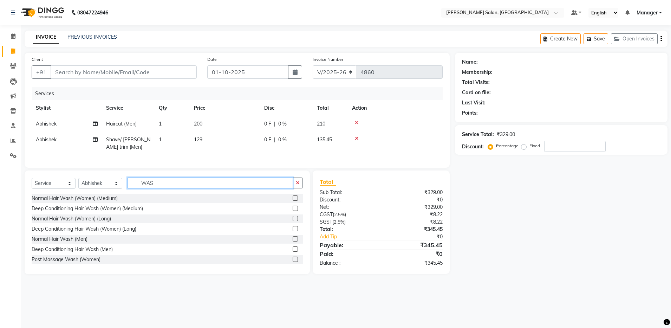
type input "WAS"
click at [293, 241] on label at bounding box center [295, 238] width 5 height 5
click at [293, 241] on input "checkbox" at bounding box center [295, 239] width 5 height 5
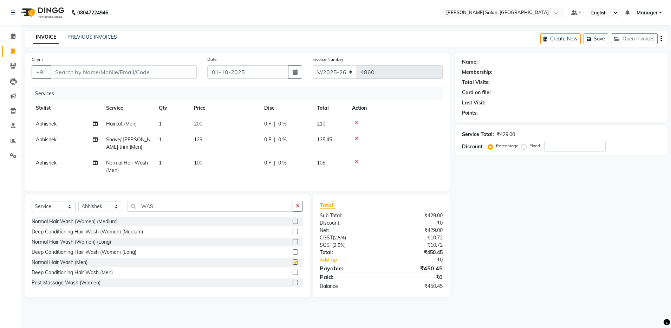
checkbox input "false"
click at [68, 70] on input "Client" at bounding box center [124, 71] width 146 height 13
type input "8"
type input "0"
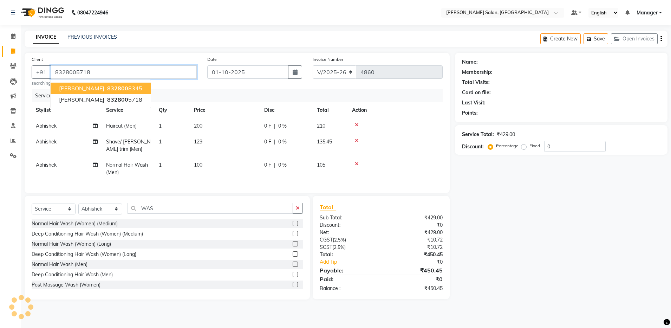
type input "8328005718"
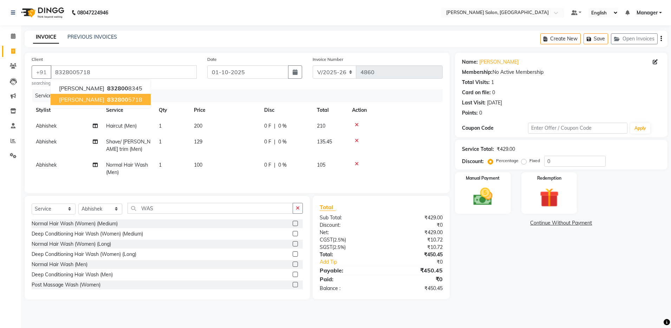
click at [85, 95] on button "ritusha 832800 5718" at bounding box center [101, 99] width 100 height 11
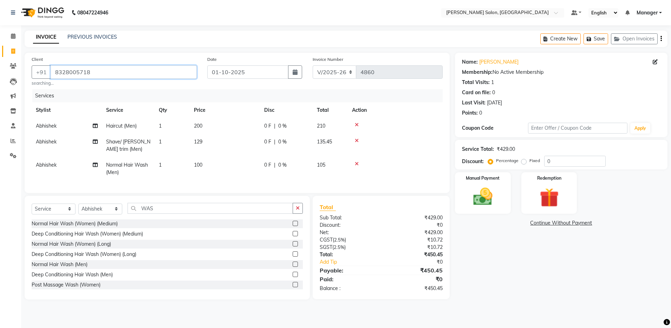
click at [54, 70] on input "8328005718" at bounding box center [124, 71] width 146 height 13
click at [494, 204] on img at bounding box center [483, 196] width 33 height 23
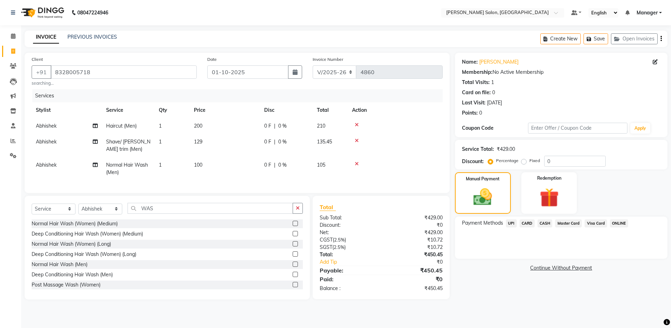
click at [513, 222] on span "UPI" at bounding box center [511, 223] width 11 height 8
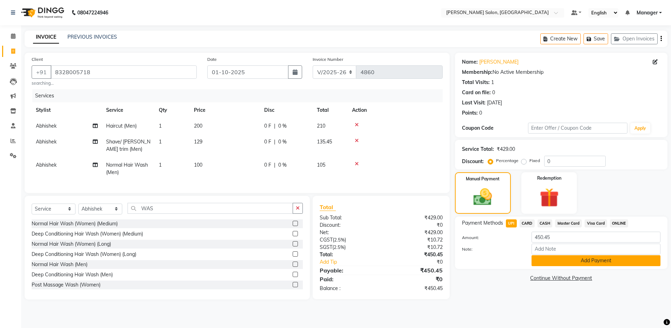
click at [549, 262] on button "Add Payment" at bounding box center [596, 260] width 129 height 11
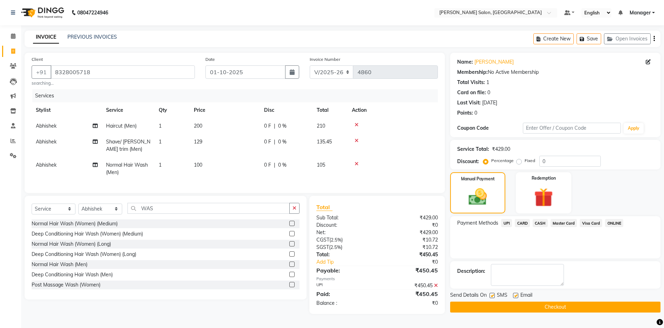
click at [516, 293] on label at bounding box center [515, 295] width 5 height 5
click at [516, 293] on input "checkbox" at bounding box center [515, 295] width 5 height 5
checkbox input "false"
click at [518, 305] on button "Checkout" at bounding box center [555, 306] width 210 height 11
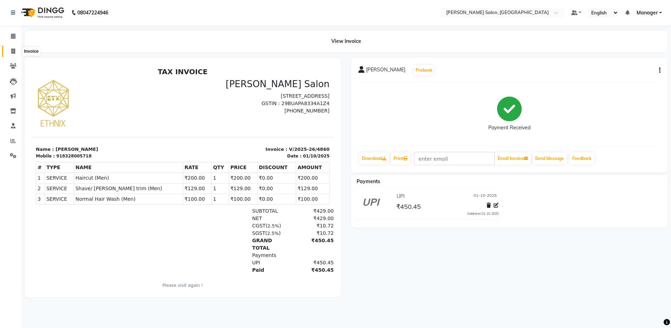
click at [13, 53] on span at bounding box center [13, 51] width 12 height 8
select select "service"
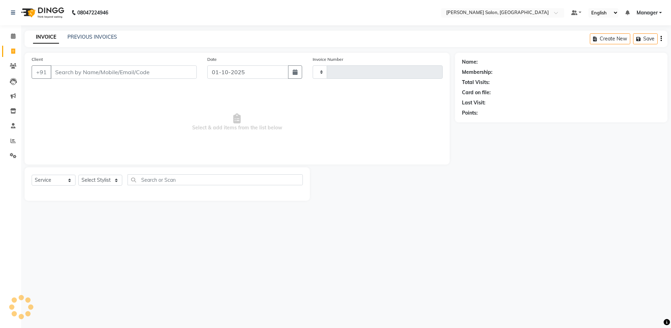
type input "4861"
select select "4781"
click at [71, 71] on input "Client" at bounding box center [124, 71] width 146 height 13
click at [111, 182] on select "Select Stylist Aarthi Abhishek Aisha Barbhuiya Aman Arjun Viswanathan Deep dolm…" at bounding box center [100, 180] width 44 height 11
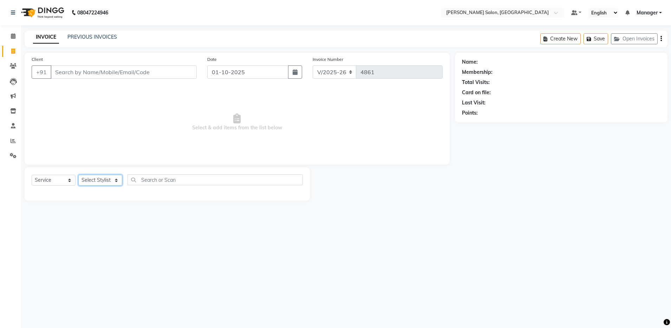
select select "83077"
click at [78, 175] on select "Select Stylist Aarthi Abhishek Aisha Barbhuiya Aman Arjun Viswanathan Deep dolm…" at bounding box center [100, 180] width 44 height 11
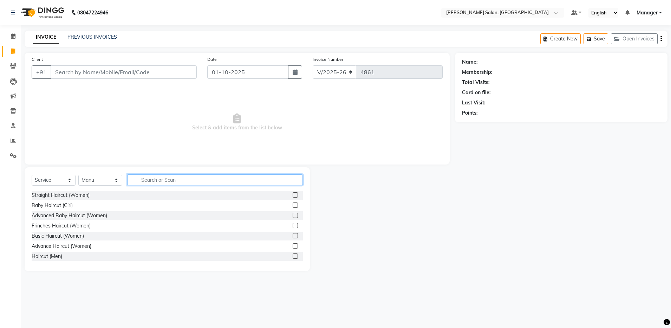
click at [151, 181] on input "text" at bounding box center [215, 179] width 175 height 11
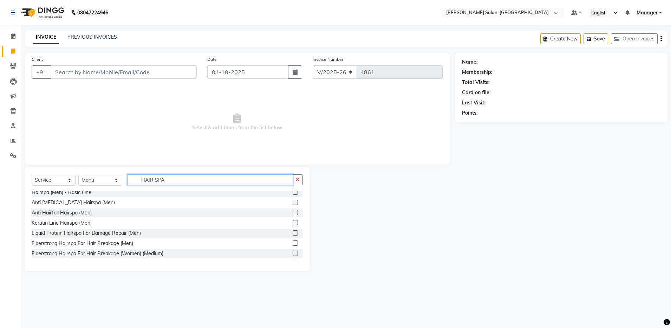
scroll to position [105, 0]
type input "HAIR SPA"
click at [293, 232] on label at bounding box center [295, 231] width 5 height 5
click at [293, 232] on input "checkbox" at bounding box center [295, 232] width 5 height 5
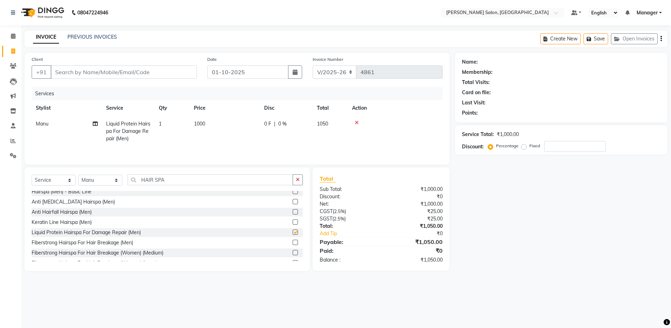
checkbox input "false"
click at [182, 178] on input "HAIR SPA" at bounding box center [210, 179] width 165 height 11
type input "H"
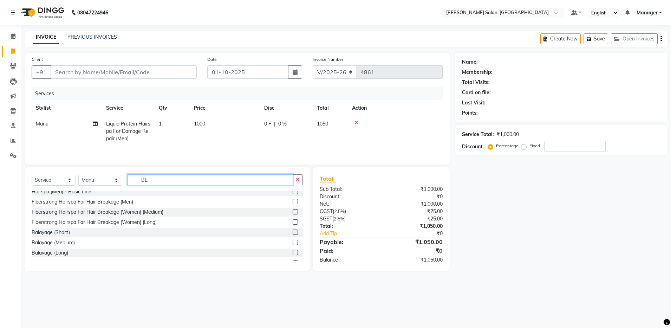
scroll to position [0, 0]
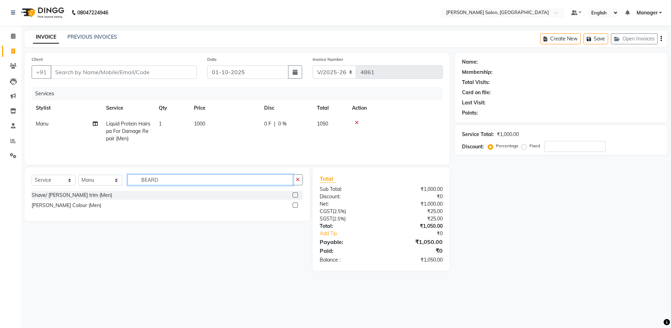
type input "BEARD"
click at [294, 208] on label at bounding box center [295, 204] width 5 height 5
click at [294, 208] on input "checkbox" at bounding box center [295, 205] width 5 height 5
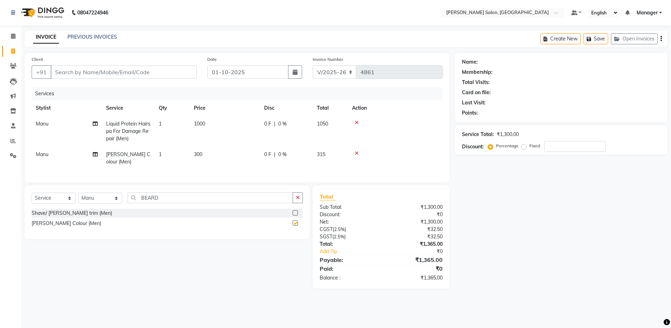
checkbox input "false"
click at [358, 151] on icon at bounding box center [357, 153] width 4 height 5
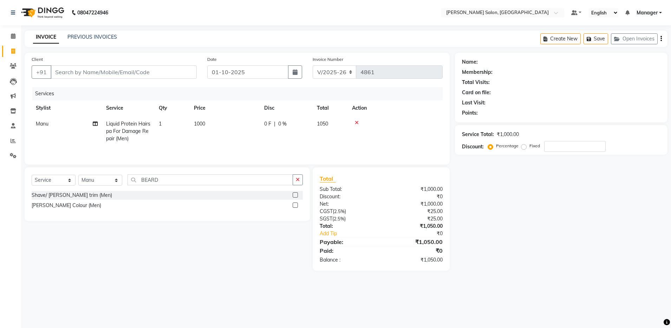
click at [295, 197] on label at bounding box center [295, 194] width 5 height 5
click at [295, 197] on input "checkbox" at bounding box center [295, 195] width 5 height 5
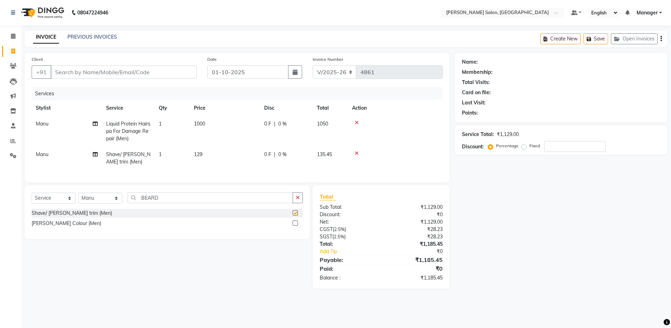
checkbox input "false"
click at [84, 69] on input "Client" at bounding box center [124, 71] width 146 height 13
type input "9"
type input "0"
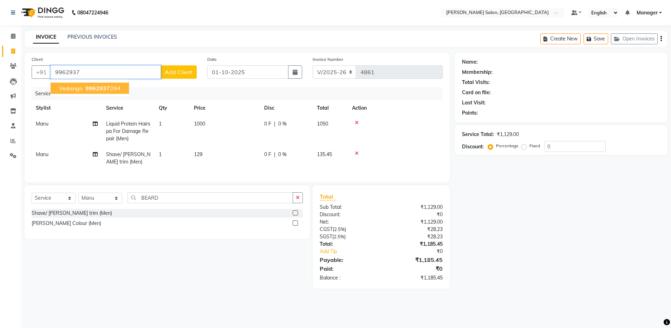
click at [73, 91] on span "vedango" at bounding box center [71, 88] width 24 height 7
type input "9962937294"
click at [73, 91] on div "Services" at bounding box center [240, 93] width 416 height 13
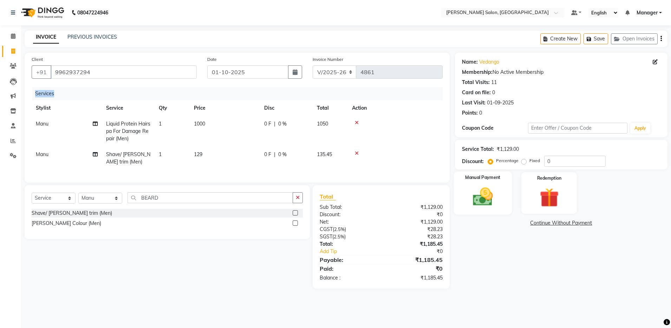
click at [483, 191] on img at bounding box center [483, 196] width 33 height 23
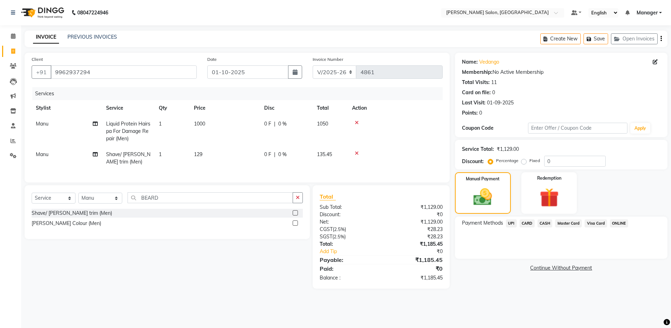
click at [515, 223] on span "UPI" at bounding box center [511, 223] width 11 height 8
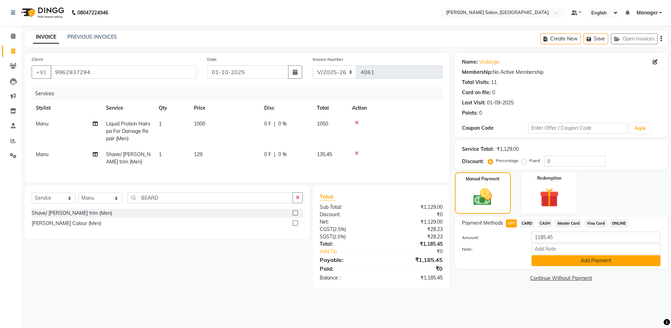
click at [565, 260] on button "Add Payment" at bounding box center [596, 260] width 129 height 11
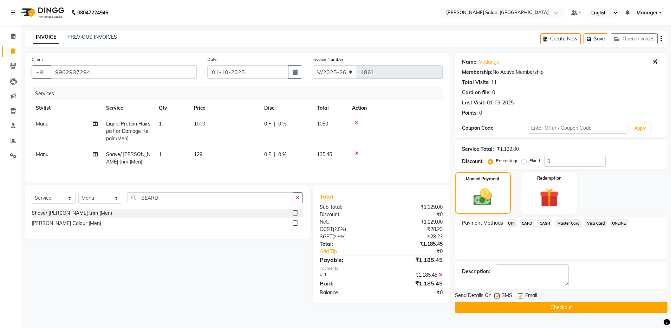
click at [523, 298] on label at bounding box center [520, 295] width 5 height 5
click at [522, 298] on input "checkbox" at bounding box center [520, 296] width 5 height 5
click at [523, 298] on label at bounding box center [520, 295] width 5 height 5
click at [522, 298] on input "checkbox" at bounding box center [520, 296] width 5 height 5
click at [521, 299] on div at bounding box center [520, 296] width 5 height 7
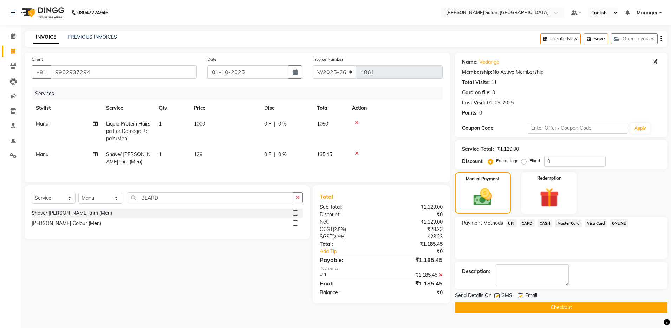
click at [519, 294] on label at bounding box center [520, 295] width 5 height 5
click at [519, 294] on input "checkbox" at bounding box center [520, 296] width 5 height 5
checkbox input "false"
click at [524, 304] on button "Checkout" at bounding box center [561, 307] width 213 height 11
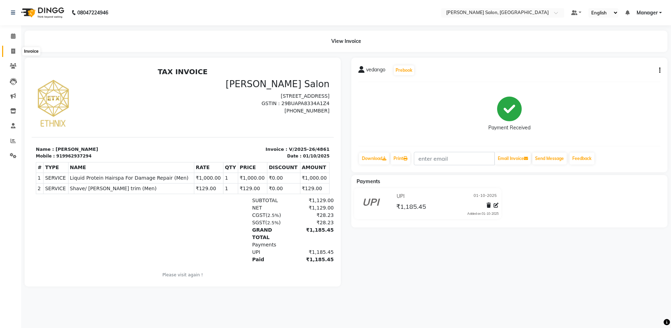
click at [13, 51] on icon at bounding box center [13, 50] width 4 height 5
select select "service"
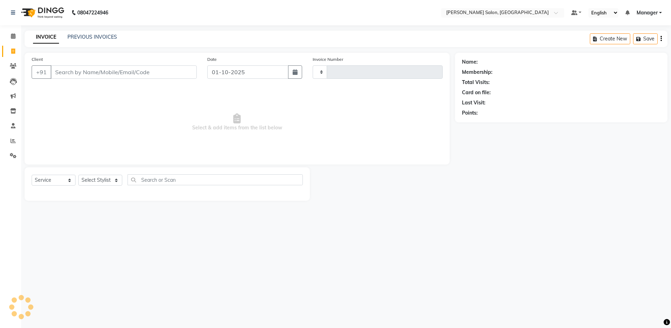
type input "4862"
select select "4781"
click at [77, 72] on input "Client" at bounding box center [124, 71] width 146 height 13
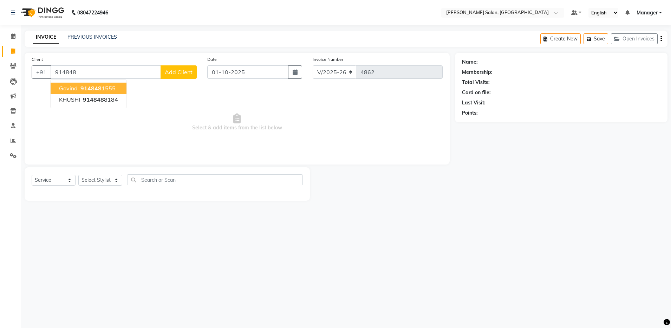
click at [98, 84] on button "Govind 914848 1555" at bounding box center [89, 88] width 76 height 11
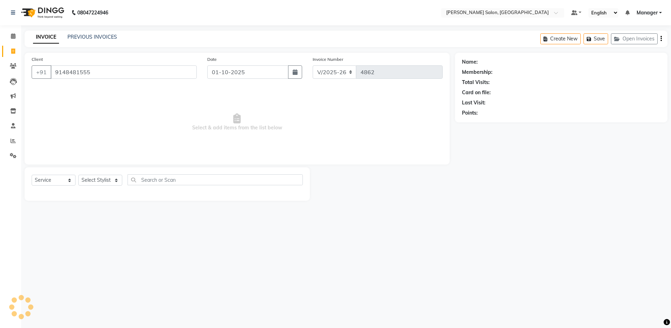
type input "9148481555"
click at [98, 180] on select "Select Stylist Aarthi Abhishek Aisha Barbhuiya Aman Arjun Viswanathan Deep dolm…" at bounding box center [100, 180] width 44 height 11
select select "28897"
click at [78, 175] on select "Select Stylist Aarthi Abhishek Aisha Barbhuiya Aman Arjun Viswanathan Deep dolm…" at bounding box center [100, 180] width 44 height 11
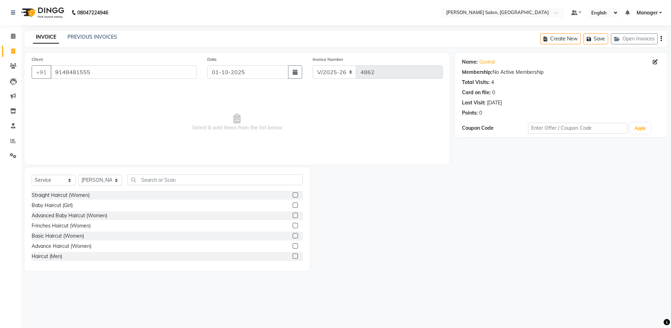
click at [293, 256] on label at bounding box center [295, 255] width 5 height 5
click at [293, 256] on input "checkbox" at bounding box center [295, 256] width 5 height 5
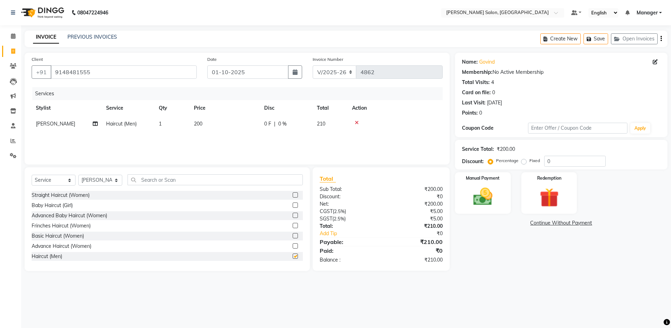
checkbox input "false"
click at [182, 181] on input "text" at bounding box center [215, 179] width 175 height 11
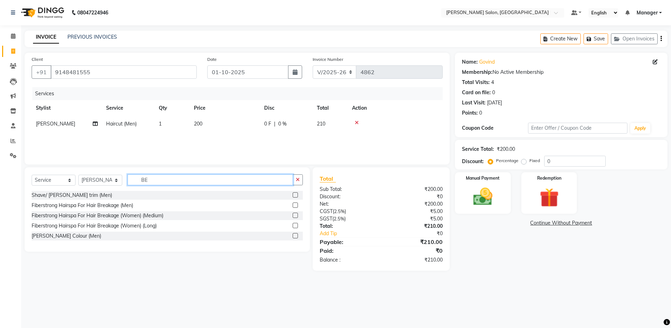
type input "BE"
click at [295, 194] on label at bounding box center [295, 194] width 5 height 5
click at [295, 194] on input "checkbox" at bounding box center [295, 195] width 5 height 5
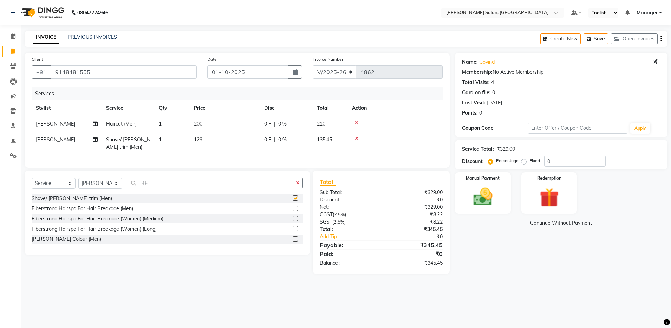
checkbox input "false"
click at [662, 39] on div "Create New Save Open Invoices" at bounding box center [603, 39] width 127 height 17
click at [662, 39] on icon "button" at bounding box center [661, 39] width 1 height 0
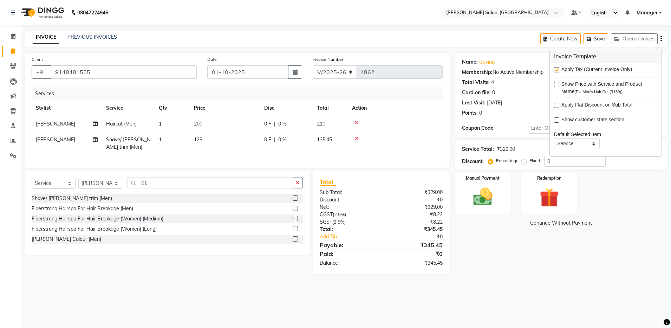
click at [556, 68] on label at bounding box center [556, 69] width 5 height 5
click at [556, 68] on input "checkbox" at bounding box center [556, 70] width 5 height 5
checkbox input "false"
click at [357, 137] on icon at bounding box center [357, 138] width 4 height 5
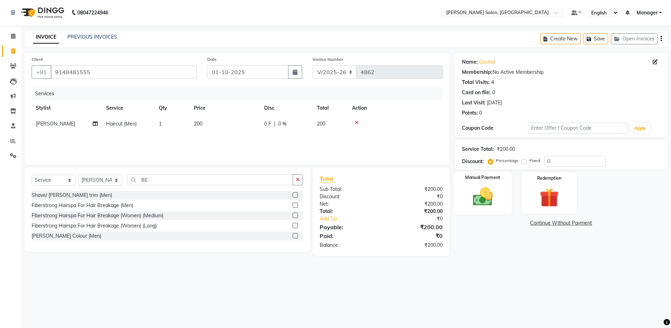
click at [493, 208] on img at bounding box center [483, 196] width 33 height 23
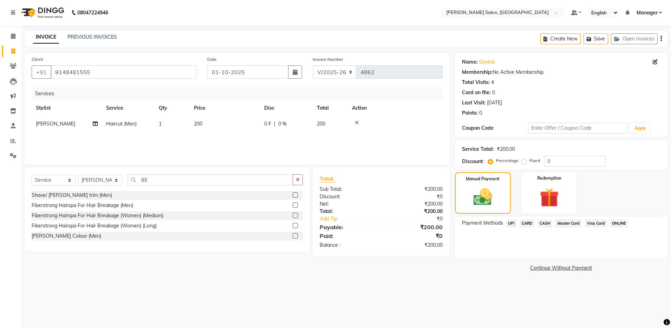
click at [544, 223] on span "CASH" at bounding box center [545, 223] width 15 height 8
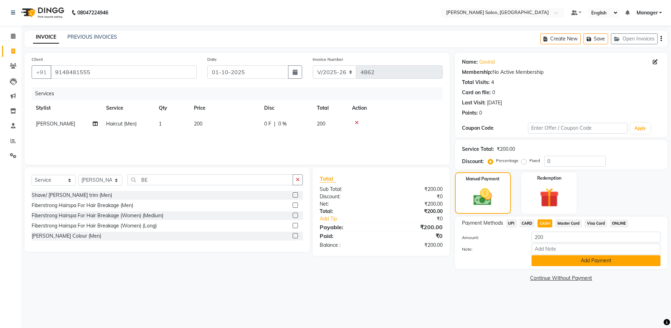
click at [543, 258] on button "Add Payment" at bounding box center [596, 260] width 129 height 11
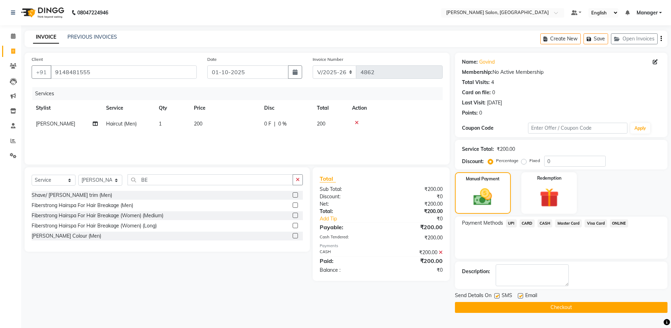
click at [520, 296] on label at bounding box center [520, 295] width 5 height 5
click at [520, 296] on input "checkbox" at bounding box center [520, 296] width 5 height 5
checkbox input "false"
click at [519, 306] on button "Checkout" at bounding box center [561, 307] width 213 height 11
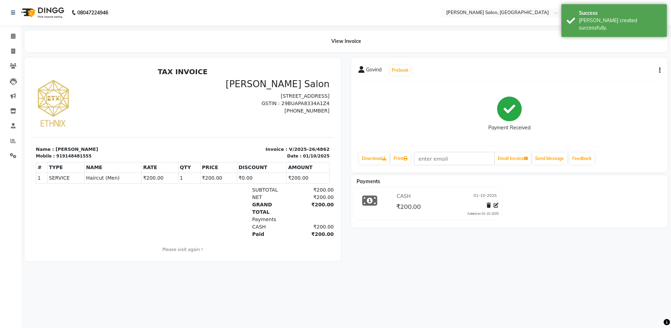
click at [63, 157] on div "919148481555" at bounding box center [73, 156] width 35 height 6
copy div "919148481555"
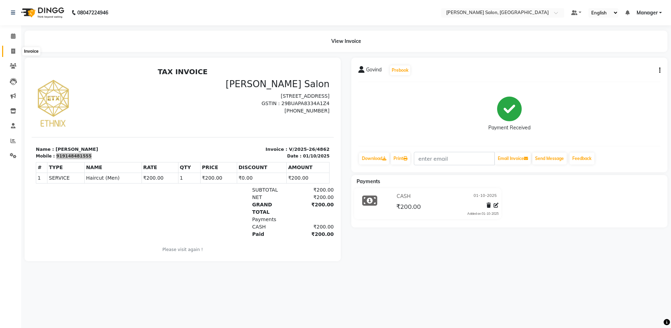
click at [16, 54] on span at bounding box center [13, 51] width 12 height 8
select select "service"
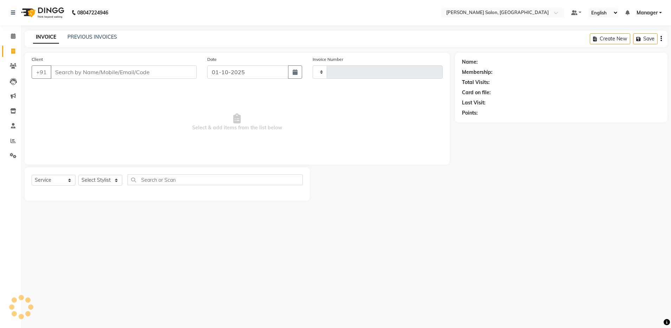
type input "4863"
select select "4781"
click at [102, 176] on select "Select Stylist Aarthi Abhishek Aisha Barbhuiya Aman Arjun Viswanathan Deep dolm…" at bounding box center [100, 180] width 44 height 11
select select "71461"
click at [78, 175] on select "Select Stylist Aarthi Abhishek Aisha Barbhuiya Aman Arjun Viswanathan Deep dolm…" at bounding box center [100, 180] width 44 height 11
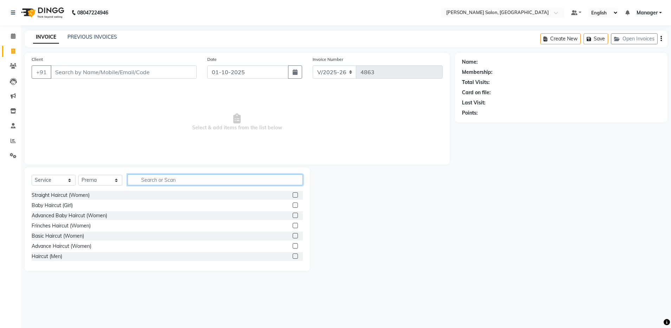
click at [137, 177] on input "text" at bounding box center [215, 179] width 175 height 11
type input "WAX"
click at [293, 215] on label at bounding box center [295, 214] width 5 height 5
click at [293, 215] on input "checkbox" at bounding box center [295, 215] width 5 height 5
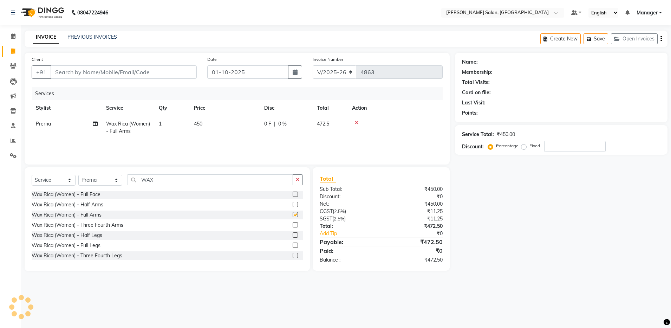
checkbox input "false"
click at [293, 234] on label at bounding box center [295, 234] width 5 height 5
click at [293, 234] on input "checkbox" at bounding box center [295, 235] width 5 height 5
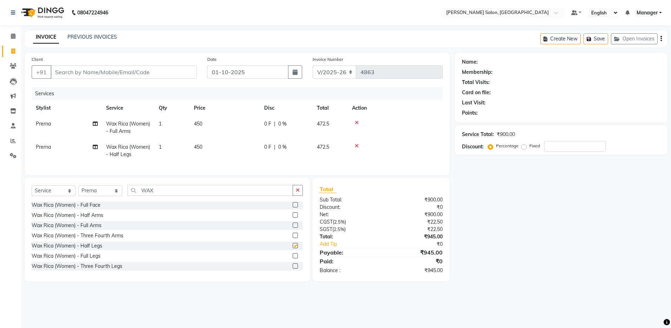
checkbox input "false"
click at [157, 196] on input "WAX" at bounding box center [210, 190] width 165 height 11
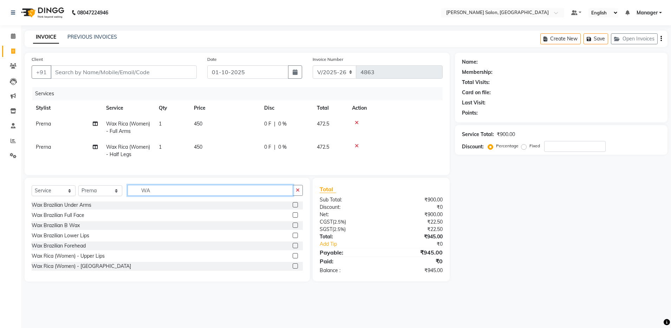
type input "W"
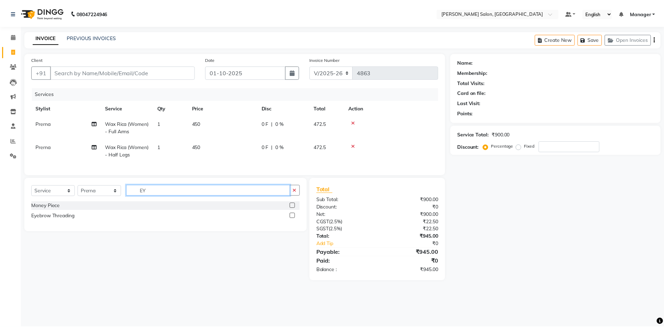
scroll to position [0, 0]
type input "EYE"
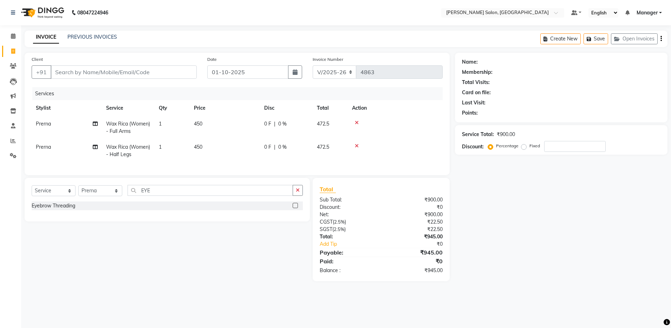
click at [296, 208] on label at bounding box center [295, 205] width 5 height 5
click at [296, 208] on input "checkbox" at bounding box center [295, 205] width 5 height 5
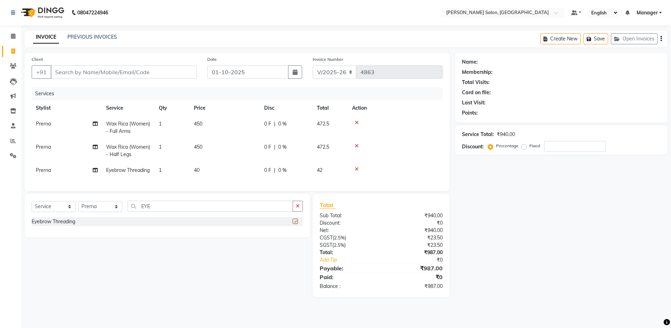
checkbox input "false"
click at [185, 212] on input "EYE" at bounding box center [210, 206] width 165 height 11
type input "E"
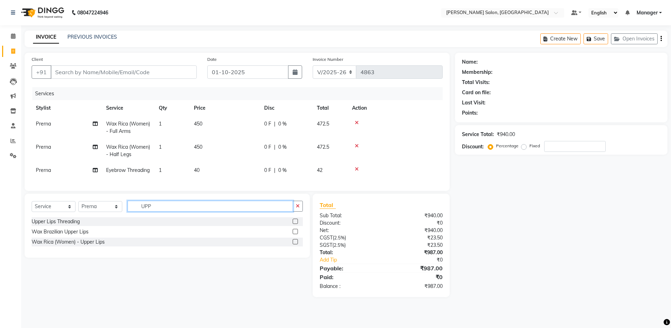
type input "UPP"
click at [295, 224] on label at bounding box center [295, 221] width 5 height 5
click at [295, 224] on input "checkbox" at bounding box center [295, 221] width 5 height 5
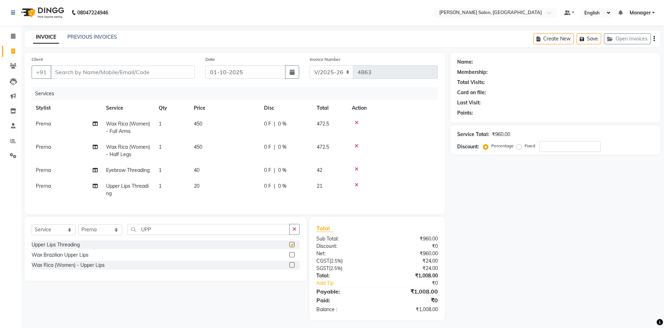
checkbox input "false"
click at [164, 235] on input "UPP" at bounding box center [209, 229] width 162 height 11
type input "U"
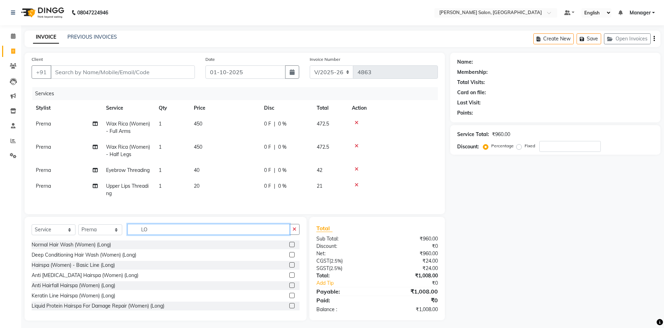
type input "L"
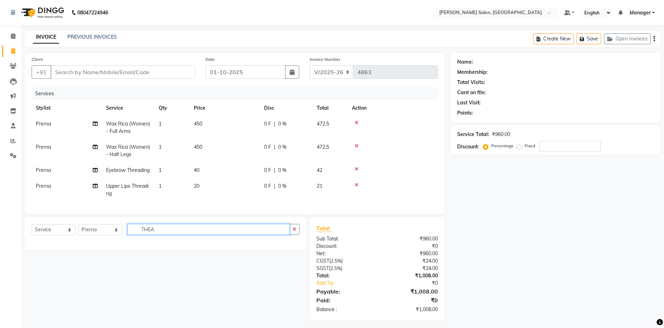
click at [161, 235] on input "THEA" at bounding box center [209, 229] width 162 height 11
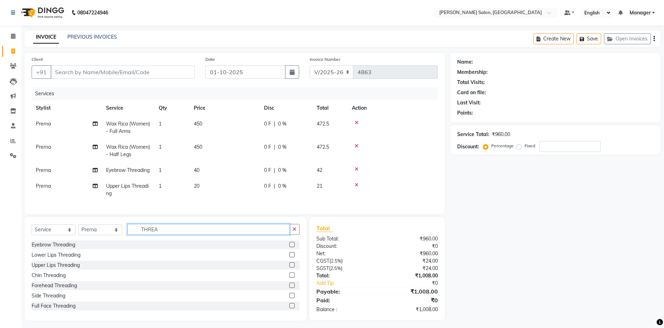
type input "THREA"
click at [290, 257] on label at bounding box center [292, 254] width 5 height 5
click at [290, 257] on input "checkbox" at bounding box center [292, 255] width 5 height 5
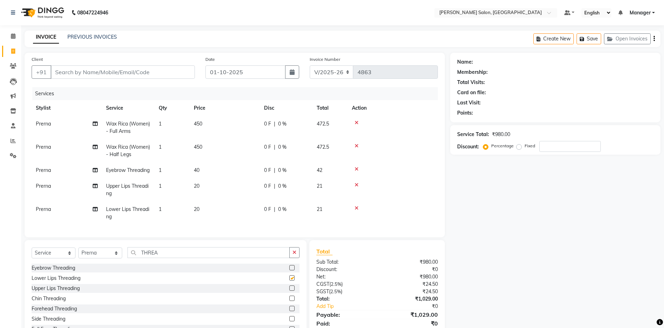
checkbox input "false"
click at [178, 258] on input "THREA" at bounding box center [209, 252] width 162 height 11
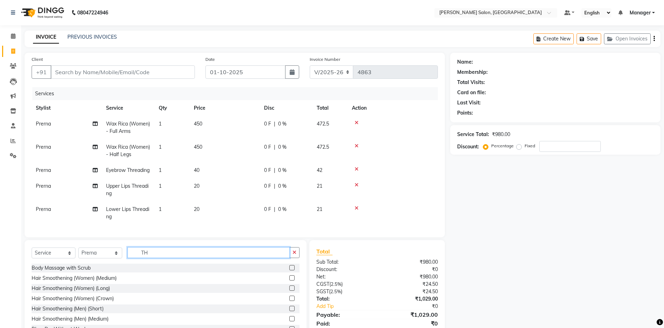
type input "T"
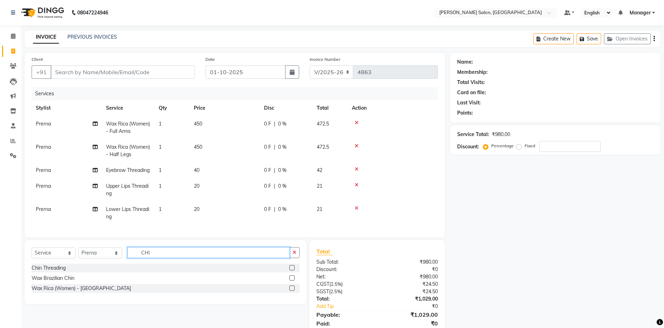
type input "CHI"
click at [293, 270] on label at bounding box center [292, 267] width 5 height 5
click at [293, 270] on input "checkbox" at bounding box center [292, 268] width 5 height 5
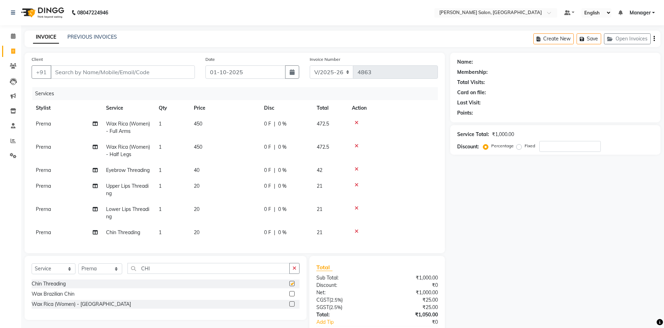
checkbox input "false"
click at [170, 274] on input "CHI" at bounding box center [209, 268] width 162 height 11
type input "C"
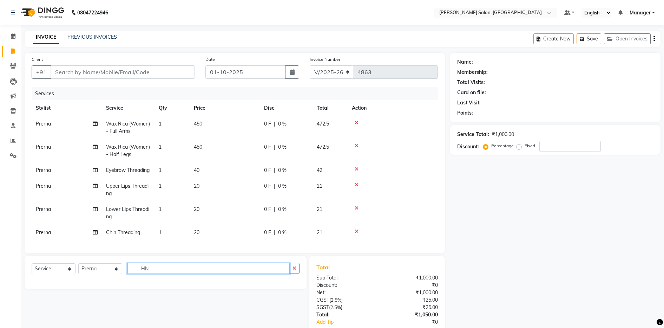
type input "H"
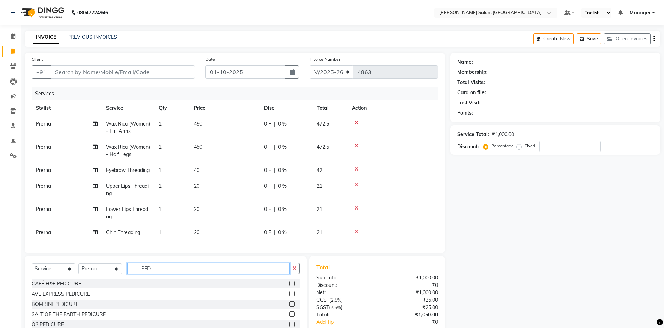
type input "PED"
click at [291, 286] on label at bounding box center [292, 283] width 5 height 5
click at [291, 286] on input "checkbox" at bounding box center [292, 283] width 5 height 5
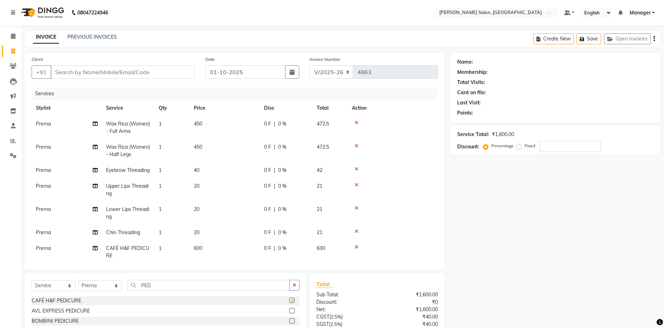
checkbox input "false"
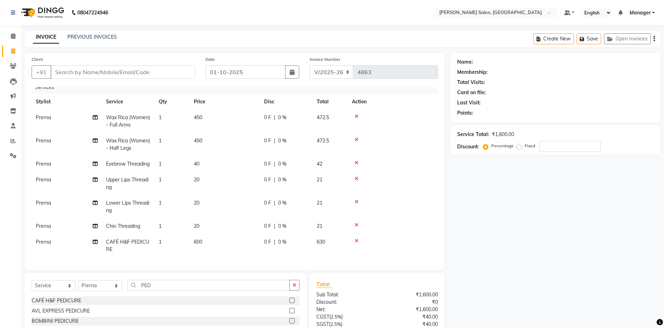
scroll to position [20, 0]
click at [105, 287] on select "Select Stylist Aarthi Abhishek Aisha Barbhuiya Aman Arjun Viswanathan Deep dolm…" at bounding box center [100, 285] width 44 height 11
select select "28899"
click at [78, 280] on select "Select Stylist Aarthi Abhishek Aisha Barbhuiya Aman Arjun Viswanathan Deep dolm…" at bounding box center [100, 285] width 44 height 11
click at [156, 287] on input "PED" at bounding box center [209, 285] width 162 height 11
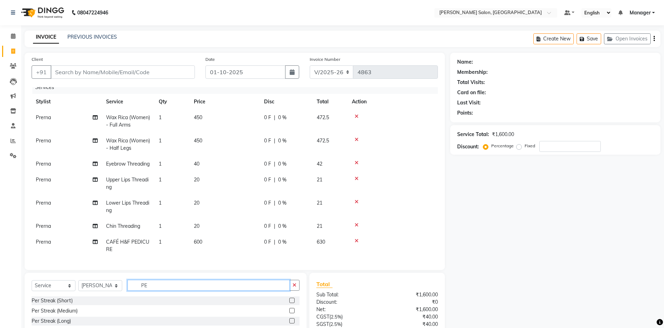
type input "P"
type input "HAIR SPA"
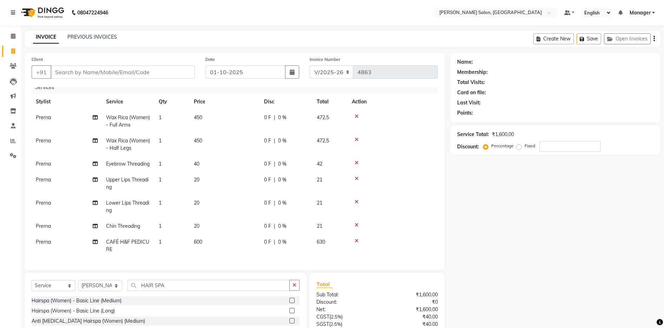
click at [290, 299] on label at bounding box center [292, 300] width 5 height 5
click at [290, 299] on input "checkbox" at bounding box center [292, 300] width 5 height 5
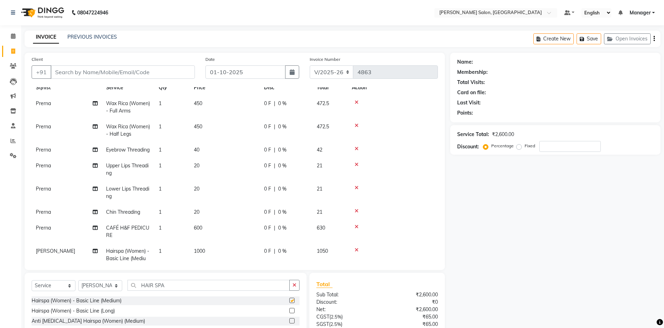
checkbox input "false"
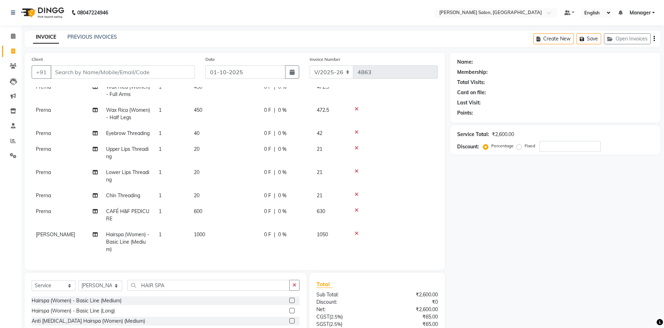
scroll to position [51, 0]
click at [58, 74] on input "Client" at bounding box center [123, 71] width 144 height 13
click at [73, 69] on input "Client" at bounding box center [123, 71] width 144 height 13
click at [48, 231] on span "[PERSON_NAME]" at bounding box center [55, 234] width 39 height 6
select select "28899"
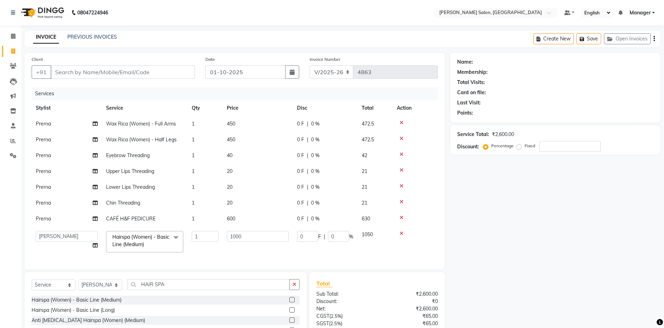
scroll to position [0, 0]
click at [50, 236] on select "Aarthi Abhishek Aisha Barbhuiya Aman Arjun Viswanathan Deep dolma Faeem Khan Go…" at bounding box center [67, 236] width 62 height 11
select select "28897"
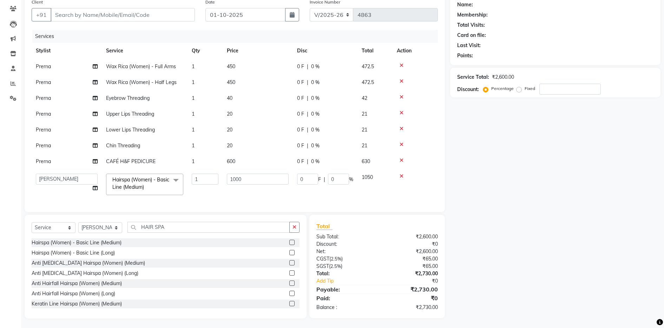
scroll to position [58, 0]
click at [510, 240] on div "Name: Membership: Total Visits: Card on file: Last Visit: Points: Service Total…" at bounding box center [558, 155] width 216 height 323
click at [317, 224] on span "Total" at bounding box center [325, 224] width 16 height 7
click at [82, 15] on input "Client" at bounding box center [123, 14] width 144 height 13
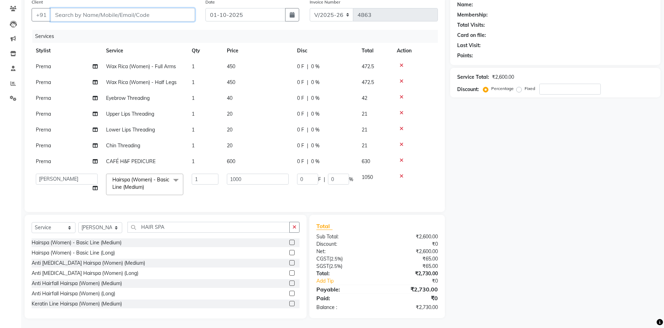
type input "9"
type input "0"
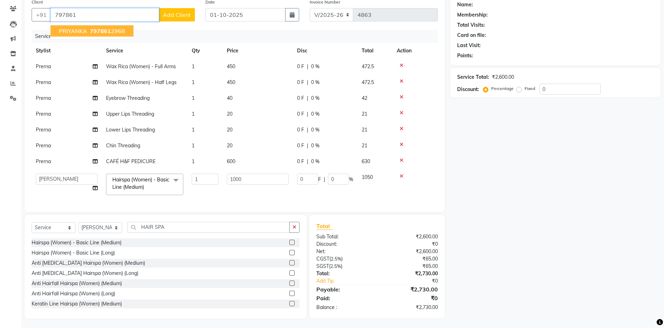
click at [95, 29] on span "797861" at bounding box center [100, 30] width 21 height 7
type input "7978612968"
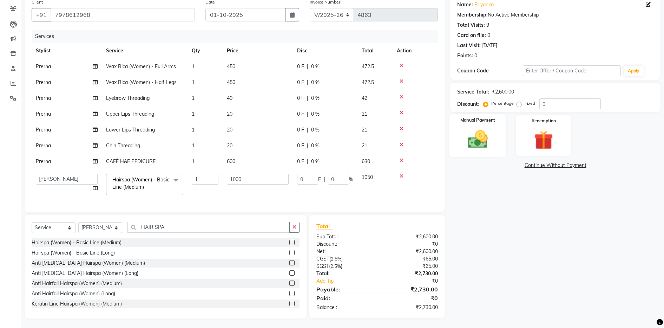
click at [487, 143] on img at bounding box center [478, 139] width 32 height 23
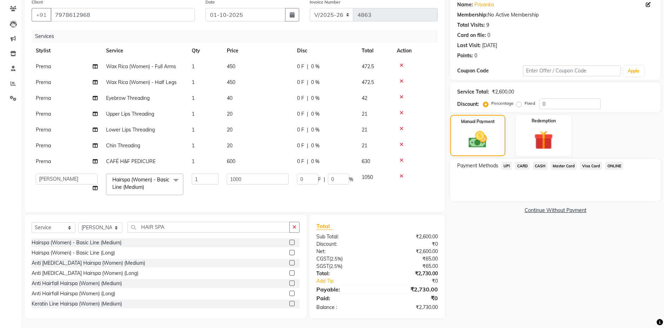
click at [543, 167] on span "CASH" at bounding box center [540, 166] width 15 height 8
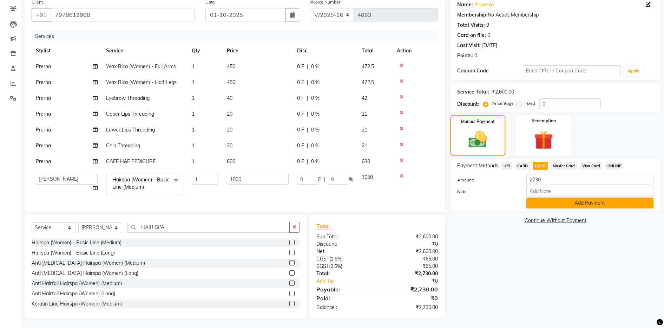
click at [544, 203] on button "Add Payment" at bounding box center [590, 202] width 127 height 11
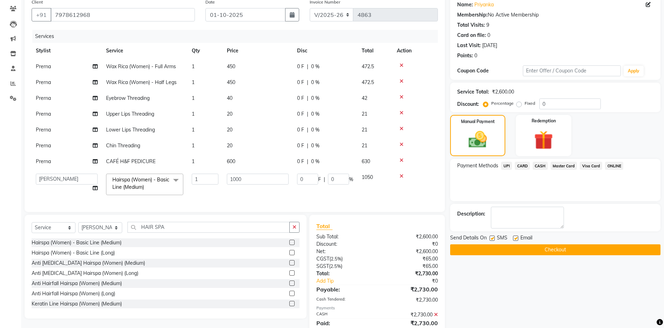
click at [515, 238] on label at bounding box center [515, 237] width 5 height 5
click at [515, 238] on input "checkbox" at bounding box center [515, 238] width 5 height 5
checkbox input "false"
click at [515, 249] on button "Checkout" at bounding box center [555, 249] width 210 height 11
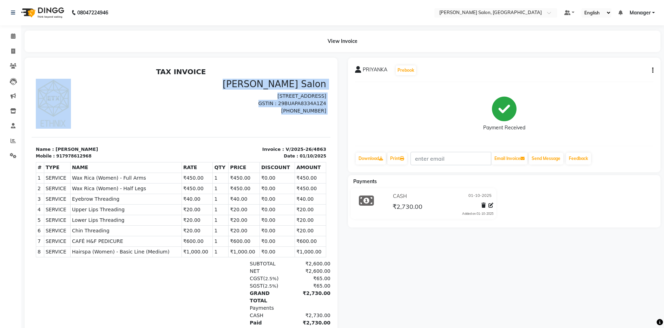
drag, startPoint x: 17, startPoint y: 138, endPoint x: -2, endPoint y: 92, distance: 49.8
click at [32, 92] on html "TAX INVOICE Ethnix Salon Sri Veeranjaneya Complex, 1st Floor, 8th Cross Road, A…" at bounding box center [181, 209] width 299 height 289
click at [100, 86] on div at bounding box center [107, 104] width 150 height 50
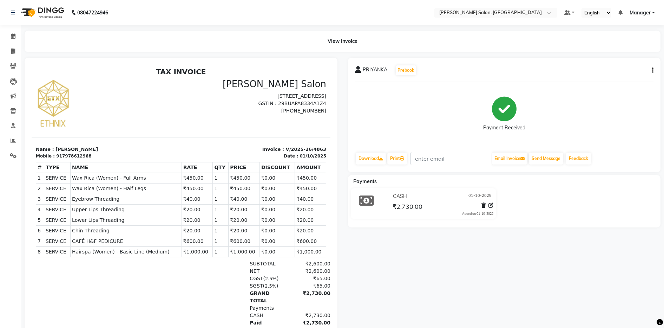
click at [56, 157] on div "917978612968" at bounding box center [73, 156] width 35 height 6
copy div "917978612968"
click at [10, 52] on span at bounding box center [13, 51] width 12 height 8
select select "service"
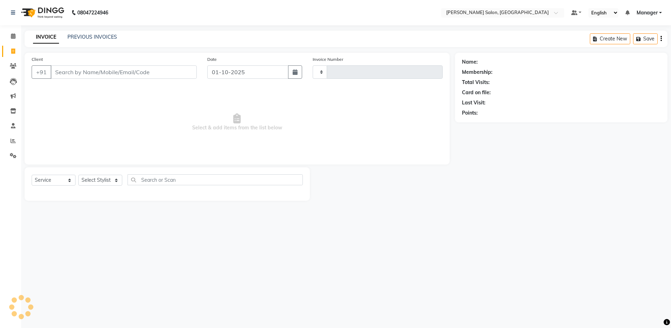
type input "4864"
select select "4781"
click at [99, 176] on select "Select Stylist" at bounding box center [100, 180] width 44 height 11
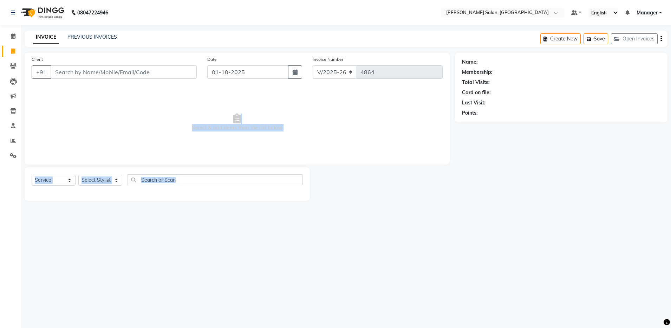
drag, startPoint x: 102, startPoint y: 191, endPoint x: 104, endPoint y: 92, distance: 98.8
click at [104, 92] on div "Client +91 Date 01-10-2025 Invoice Number V/2025 V/2025-26 4864 Select & add it…" at bounding box center [237, 127] width 436 height 148
click at [110, 227] on div "08047224946 Select Location × Ethnix Salon, Bellandur Default Panel My Panel En…" at bounding box center [335, 164] width 671 height 328
click at [104, 181] on select "Select Stylist Aarthi Abhishek Aisha Barbhuiya Aman Arjun Viswanathan Deep dolm…" at bounding box center [100, 180] width 44 height 11
select select "71461"
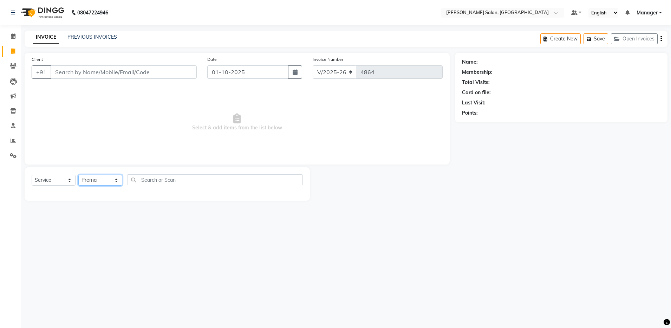
click at [78, 175] on select "Select Stylist Aarthi Abhishek Aisha Barbhuiya Aman Arjun Viswanathan Deep dolm…" at bounding box center [100, 180] width 44 height 11
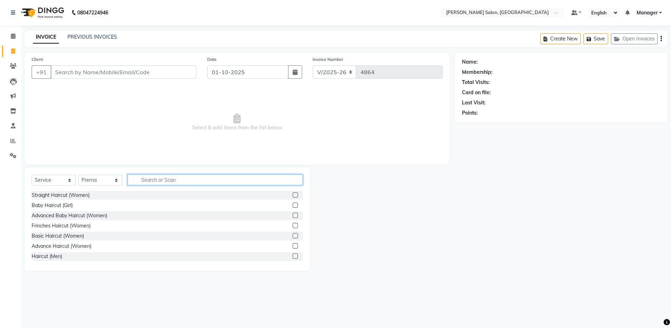
click at [150, 180] on input "text" at bounding box center [215, 179] width 175 height 11
type input "wax"
click at [303, 226] on div "Select Service Product Membership Package Voucher Prepaid Gift Card Select Styl…" at bounding box center [167, 219] width 285 height 104
click at [293, 246] on label at bounding box center [295, 245] width 5 height 5
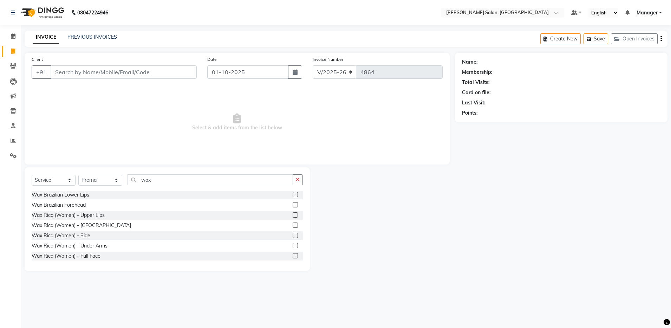
click at [293, 246] on input "checkbox" at bounding box center [295, 245] width 5 height 5
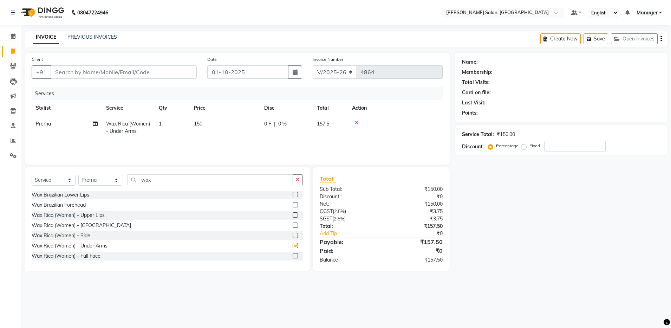
checkbox input "false"
click at [293, 236] on label at bounding box center [295, 234] width 5 height 5
click at [293, 236] on input "checkbox" at bounding box center [295, 235] width 5 height 5
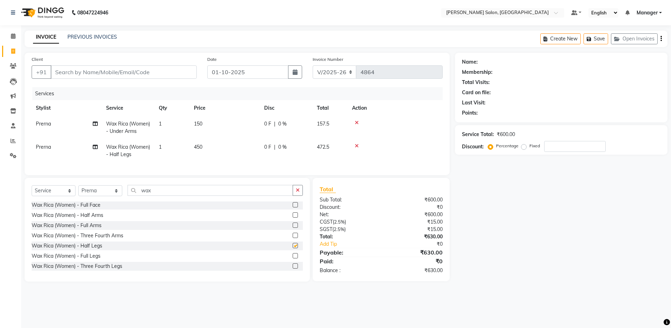
checkbox input "false"
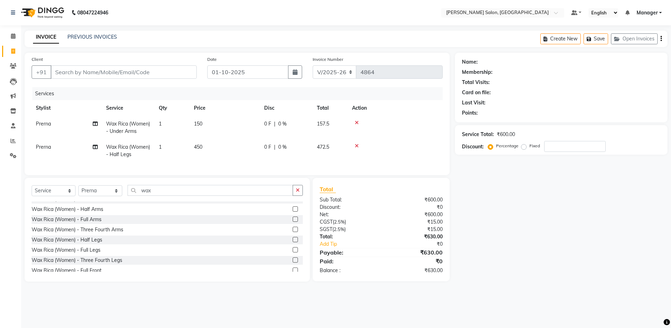
scroll to position [127, 0]
click at [293, 223] on label at bounding box center [295, 220] width 5 height 5
click at [293, 223] on input "checkbox" at bounding box center [295, 221] width 5 height 5
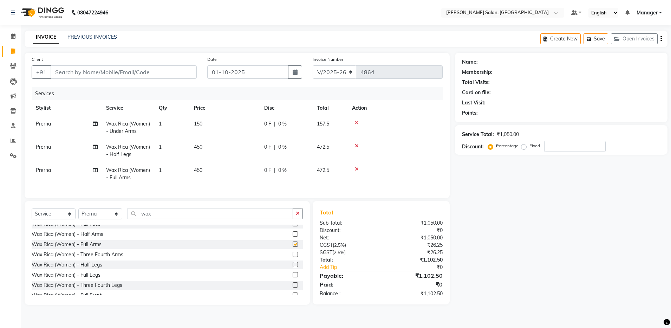
checkbox input "false"
click at [92, 71] on input "Client" at bounding box center [124, 71] width 146 height 13
click at [70, 70] on input "Client" at bounding box center [124, 71] width 146 height 13
type input "7"
type input "0"
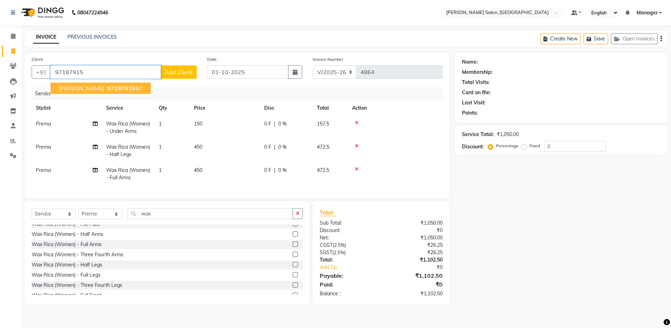
click at [107, 89] on span "97187915" at bounding box center [121, 88] width 28 height 7
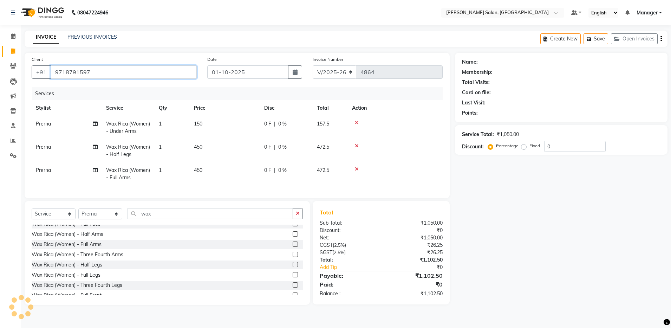
type input "9718791597"
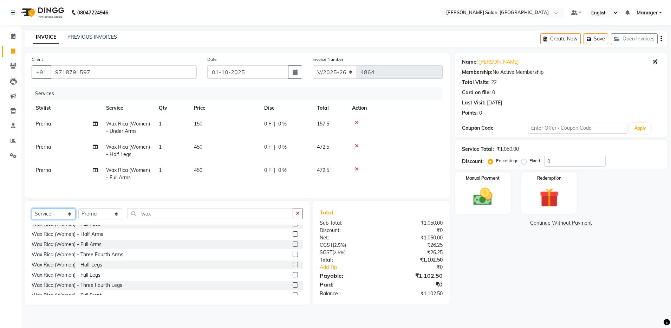
click at [54, 219] on select "Select Service Product Membership Package Voucher Prepaid Gift Card" at bounding box center [54, 213] width 44 height 11
select select "P"
click at [32, 215] on select "Select Service Product Membership Package Voucher Prepaid Gift Card" at bounding box center [54, 213] width 44 height 11
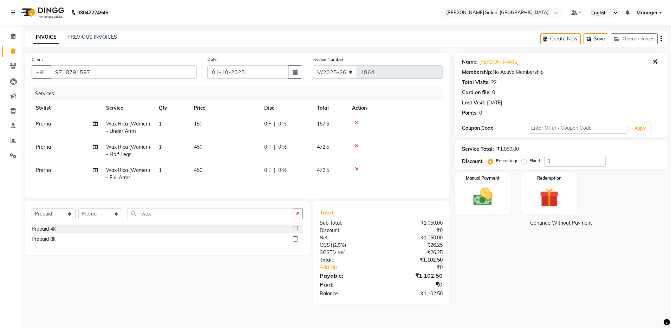
click at [86, 233] on div "Prepaid 4K" at bounding box center [167, 229] width 271 height 9
click at [295, 231] on label at bounding box center [295, 228] width 5 height 5
click at [295, 231] on input "checkbox" at bounding box center [295, 229] width 5 height 5
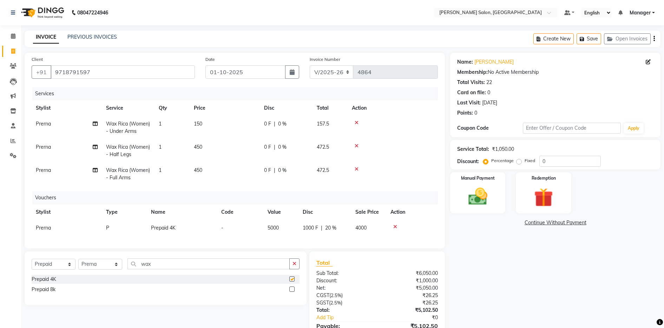
checkbox input "false"
click at [355, 169] on icon at bounding box center [357, 169] width 4 height 5
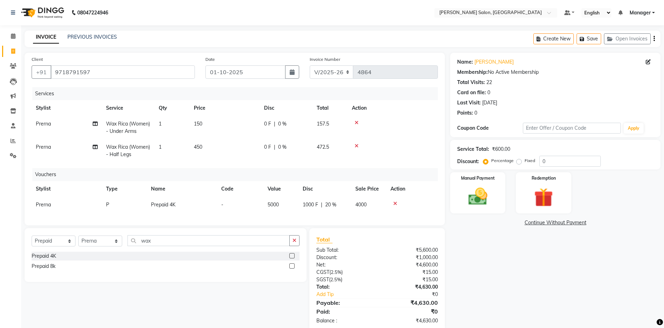
click at [356, 144] on icon at bounding box center [357, 145] width 4 height 5
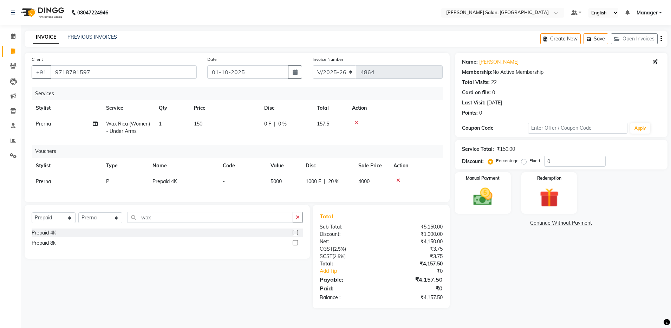
click at [356, 121] on icon at bounding box center [357, 122] width 4 height 5
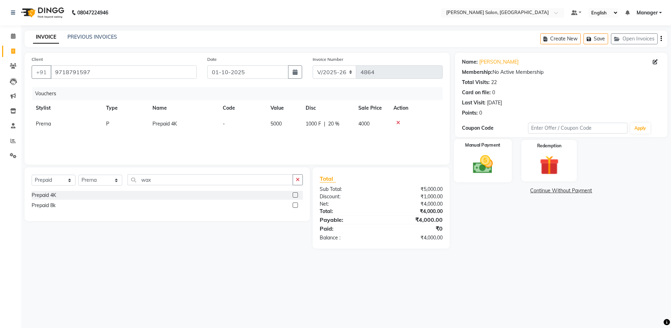
click at [486, 167] on img at bounding box center [483, 164] width 33 height 23
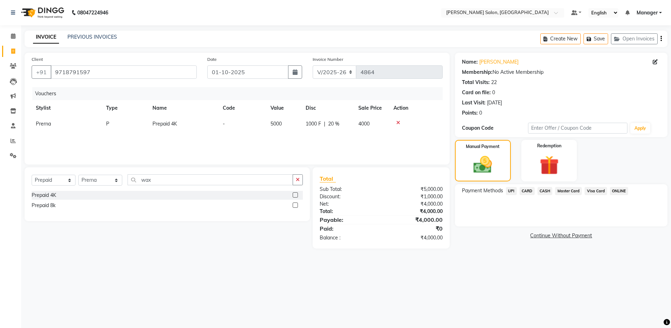
click at [548, 190] on span "CASH" at bounding box center [545, 191] width 15 height 8
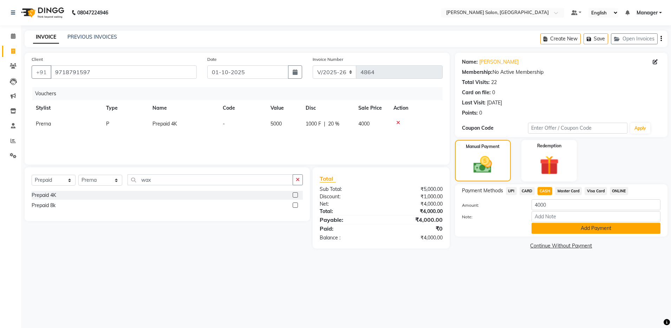
click at [560, 227] on button "Add Payment" at bounding box center [596, 228] width 129 height 11
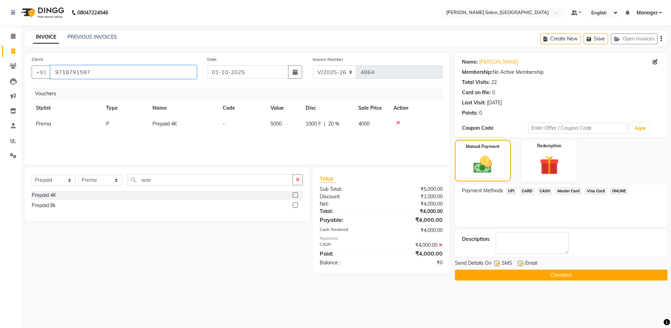
click at [56, 71] on input "9718791597" at bounding box center [124, 71] width 146 height 13
click at [484, 272] on button "Checkout" at bounding box center [561, 274] width 213 height 11
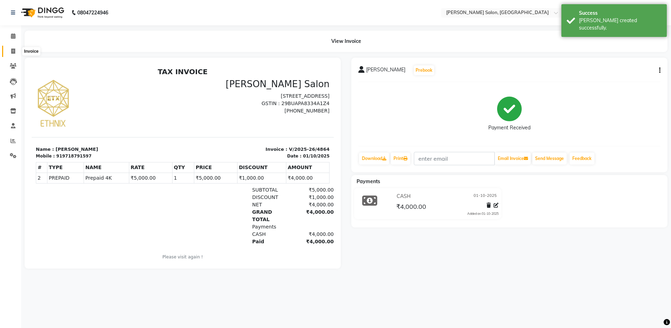
click at [12, 52] on icon at bounding box center [13, 50] width 4 height 5
select select "service"
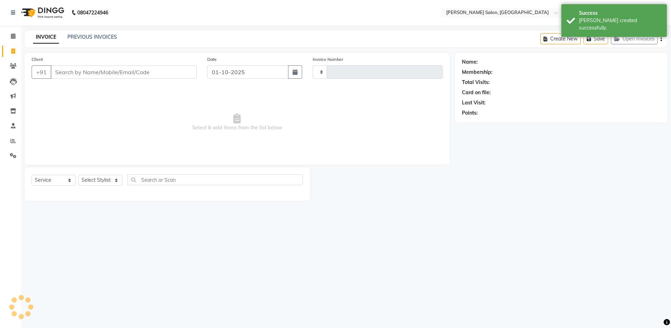
type input "4865"
select select "4781"
click at [62, 73] on input "Client" at bounding box center [124, 71] width 146 height 13
type input "9718791597"
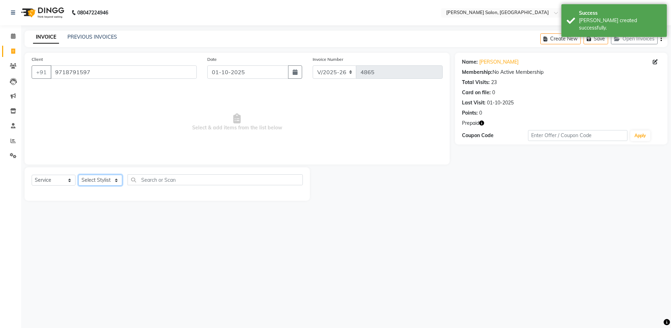
click at [112, 181] on select "Select Stylist Aarthi Abhishek Aisha Barbhuiya Aman Arjun Viswanathan Deep dolm…" at bounding box center [100, 180] width 44 height 11
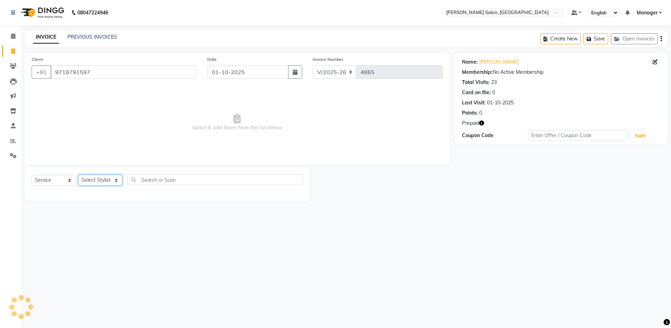
select select "71461"
click at [78, 175] on select "Select Stylist Aarthi Abhishek Aisha Barbhuiya Aman Arjun Viswanathan Deep dolm…" at bounding box center [100, 180] width 44 height 11
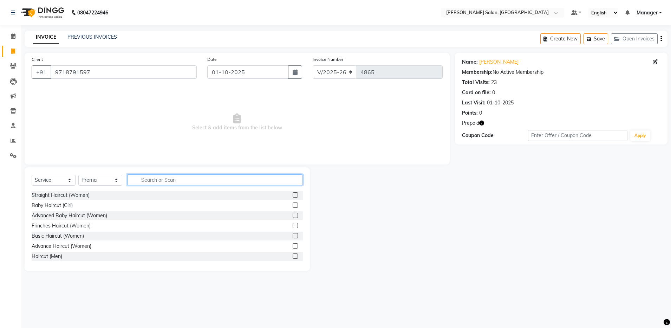
click at [157, 181] on input "text" at bounding box center [215, 179] width 175 height 11
type input "wax"
click at [303, 223] on div "Select Service Product Membership Package Voucher Prepaid Gift Card Select Styl…" at bounding box center [167, 219] width 285 height 104
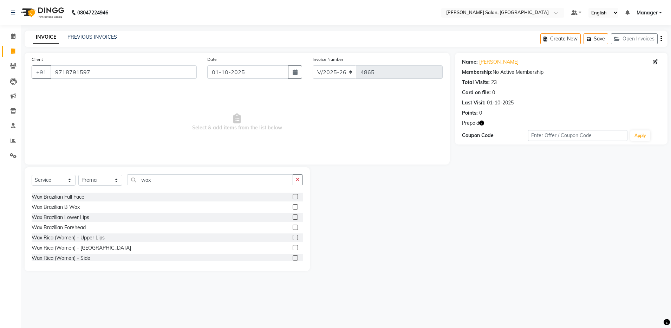
scroll to position [61, 0]
click at [293, 243] on label at bounding box center [295, 245] width 5 height 5
click at [293, 243] on input "checkbox" at bounding box center [295, 245] width 5 height 5
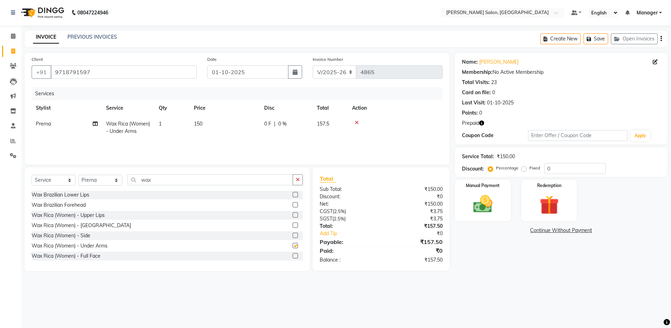
checkbox input "false"
click at [293, 234] on label at bounding box center [295, 234] width 5 height 5
click at [293, 234] on input "checkbox" at bounding box center [295, 235] width 5 height 5
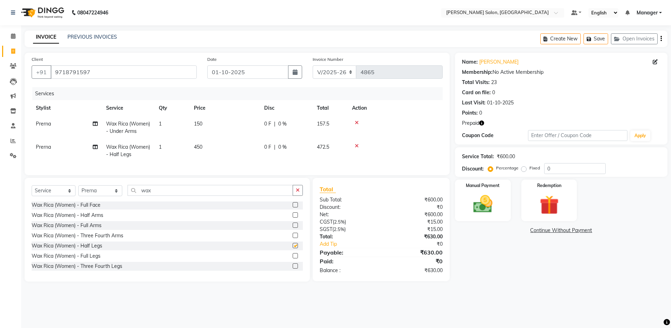
checkbox input "false"
click at [293, 228] on label at bounding box center [295, 224] width 5 height 5
click at [293, 228] on input "checkbox" at bounding box center [295, 225] width 5 height 5
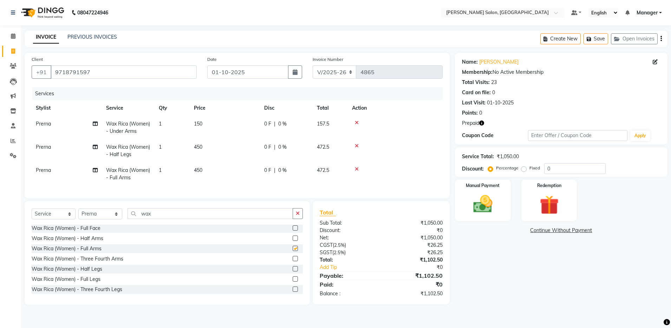
checkbox input "false"
click at [498, 209] on img at bounding box center [483, 204] width 33 height 23
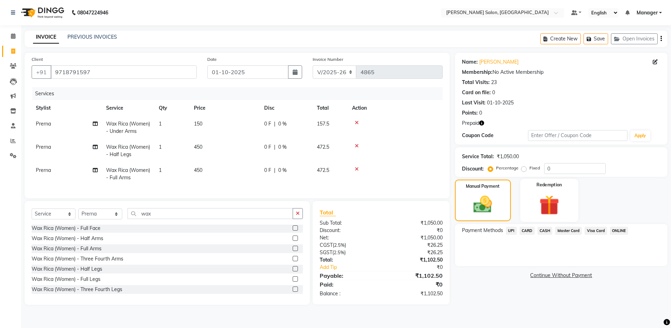
click at [543, 207] on img at bounding box center [549, 205] width 33 height 25
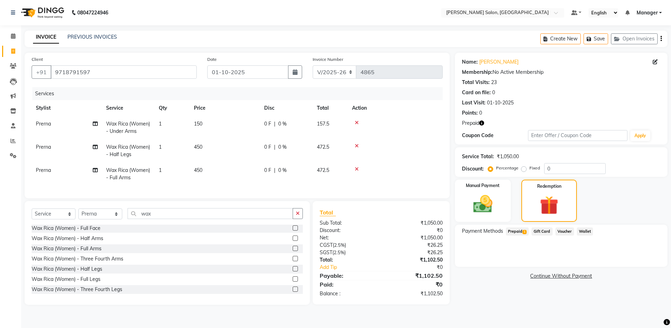
click at [510, 233] on span "Prepaid 1" at bounding box center [517, 231] width 23 height 8
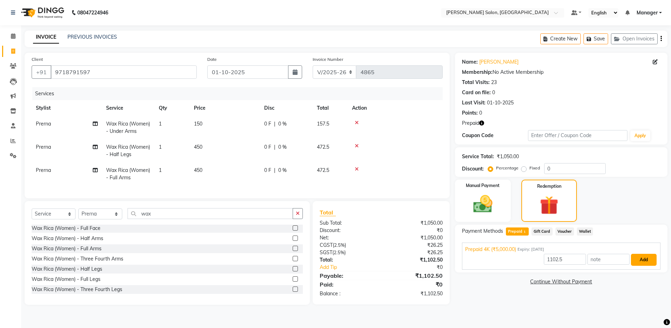
click at [643, 257] on button "Add" at bounding box center [644, 260] width 26 height 12
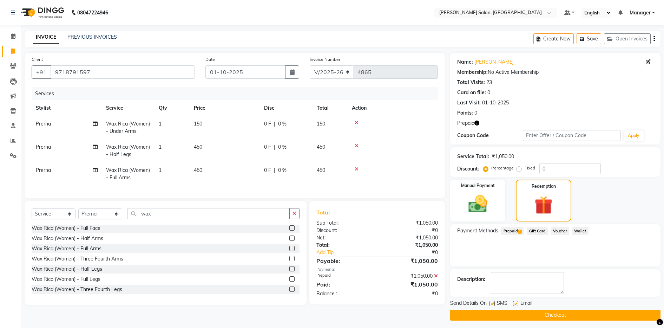
click at [514, 313] on button "Checkout" at bounding box center [555, 315] width 210 height 11
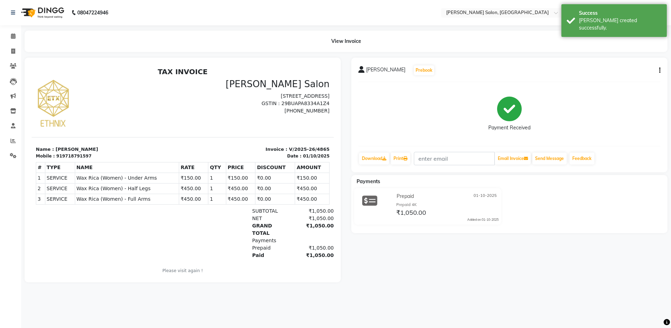
click at [56, 156] on div "919718791597" at bounding box center [73, 156] width 35 height 6
copy div "919718791597"
click at [14, 46] on link "Invoice" at bounding box center [10, 52] width 17 height 12
select select "service"
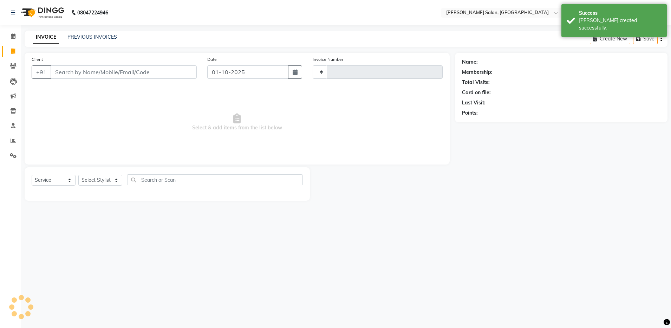
type input "4866"
select select "4781"
click at [68, 66] on input "Client" at bounding box center [124, 71] width 146 height 13
type input "919718791597"
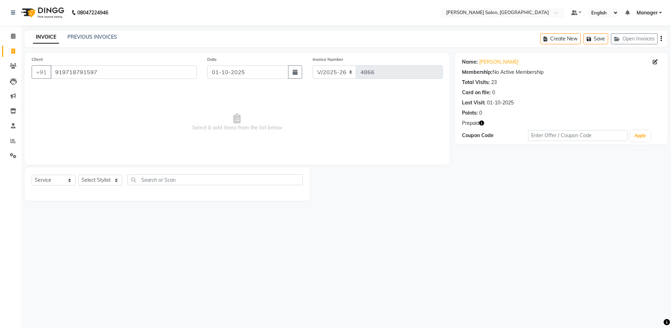
click at [469, 125] on span "Prepaid" at bounding box center [470, 122] width 17 height 7
click at [482, 124] on icon "button" at bounding box center [481, 123] width 5 height 5
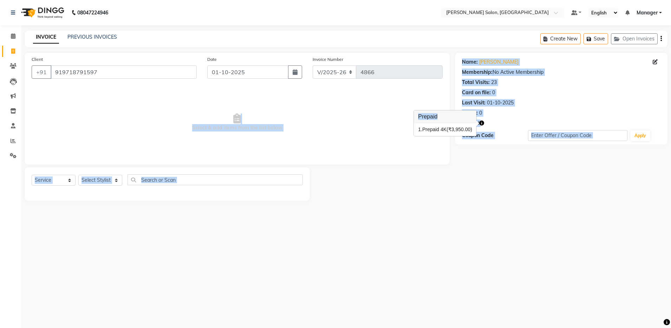
drag, startPoint x: 456, startPoint y: 113, endPoint x: 397, endPoint y: 103, distance: 60.2
click at [397, 103] on body "08047224946 Select Location × Ethnix Salon, Bellandur Default Panel My Panel En…" at bounding box center [335, 164] width 671 height 328
click at [423, 193] on div at bounding box center [382, 183] width 145 height 33
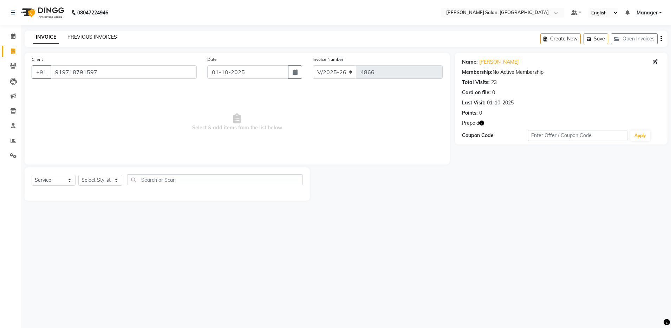
click at [93, 38] on link "PREVIOUS INVOICES" at bounding box center [92, 37] width 50 height 6
click at [95, 42] on div "INVOICE PREVIOUS INVOICES Create New Save Open Invoices" at bounding box center [346, 39] width 643 height 17
click at [93, 34] on link "PREVIOUS INVOICES" at bounding box center [92, 37] width 50 height 6
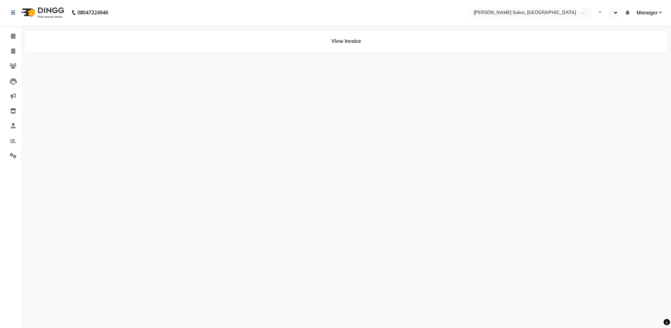
select select "en"
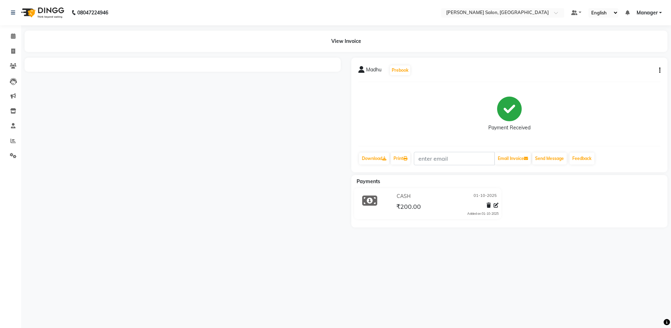
click at [659, 71] on icon "button" at bounding box center [659, 70] width 1 height 0
click at [629, 77] on div "Edit Invoice" at bounding box center [625, 74] width 48 height 9
select select "service"
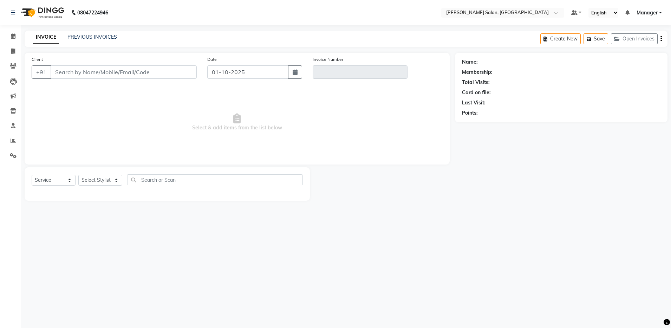
type input "9148393486"
type input "V/2025-26/4857"
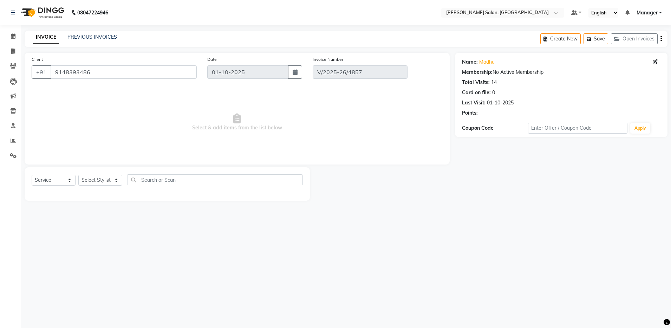
select select "select"
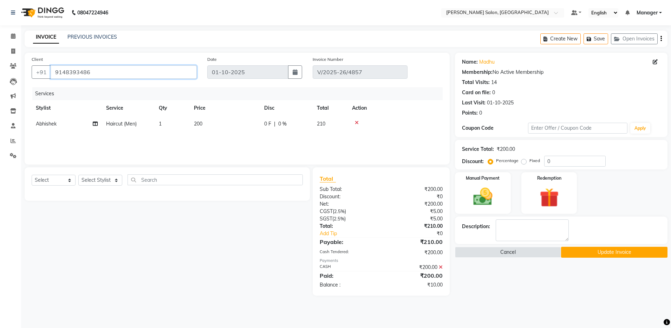
click at [60, 73] on input "9148393486" at bounding box center [124, 71] width 146 height 13
click at [586, 250] on button "Update Invoice" at bounding box center [614, 252] width 106 height 11
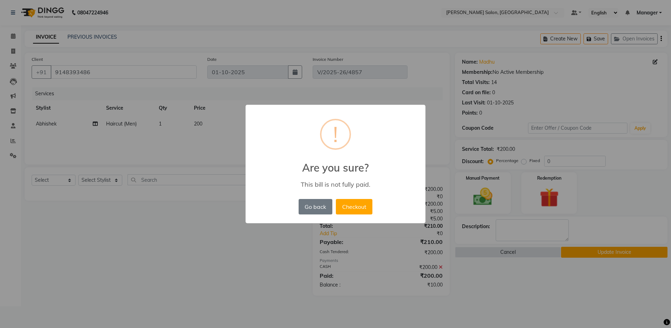
click at [344, 263] on div "× ! Are you sure? This bill is not fully paid. Go back No Checkout" at bounding box center [335, 164] width 671 height 328
drag, startPoint x: 344, startPoint y: 263, endPoint x: 324, endPoint y: 212, distance: 54.9
click at [324, 212] on div "× ! Are you sure? This bill is not fully paid. Go back No Checkout" at bounding box center [335, 164] width 671 height 328
drag, startPoint x: 324, startPoint y: 212, endPoint x: 316, endPoint y: 202, distance: 12.7
click at [316, 202] on button "Go back" at bounding box center [316, 206] width 34 height 15
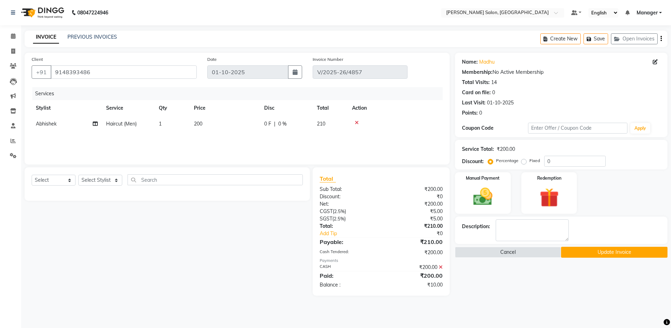
click at [613, 252] on button "Update Invoice" at bounding box center [614, 252] width 106 height 11
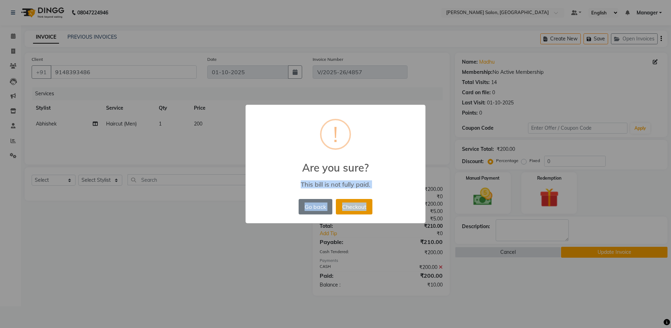
drag, startPoint x: 613, startPoint y: 252, endPoint x: 349, endPoint y: 203, distance: 268.8
click at [349, 203] on div "× ! Are you sure? This bill is not fully paid. Go back No Checkout" at bounding box center [335, 164] width 671 height 328
click at [349, 203] on button "Checkout" at bounding box center [354, 206] width 37 height 15
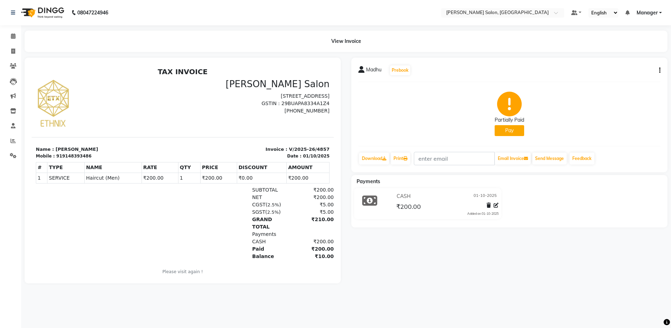
click at [660, 71] on icon "button" at bounding box center [659, 70] width 1 height 0
click at [632, 77] on div "Edit Invoice" at bounding box center [625, 74] width 48 height 9
select select "service"
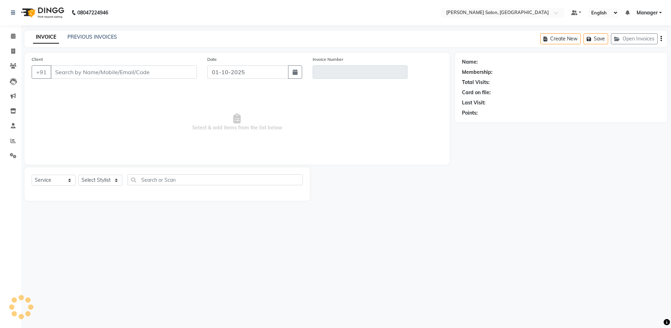
type input "9148393486"
type input "V/2025-26/4857"
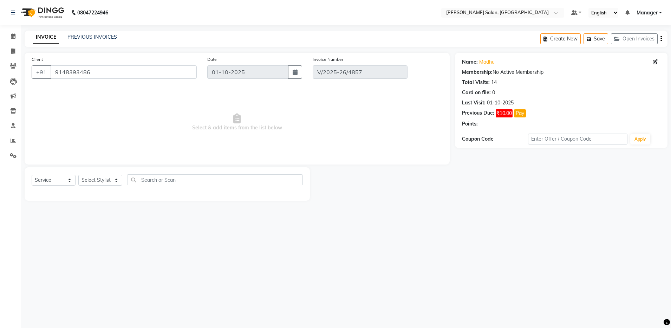
select select "select"
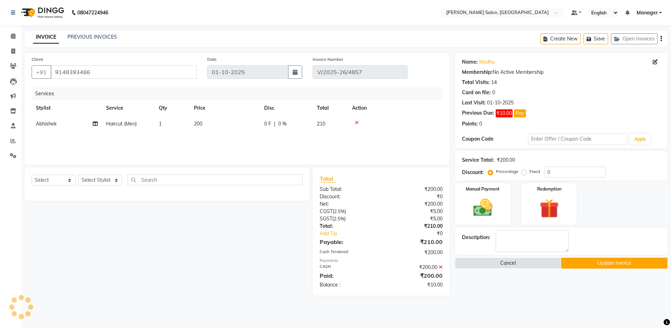
click at [661, 39] on icon "button" at bounding box center [661, 39] width 1 height 0
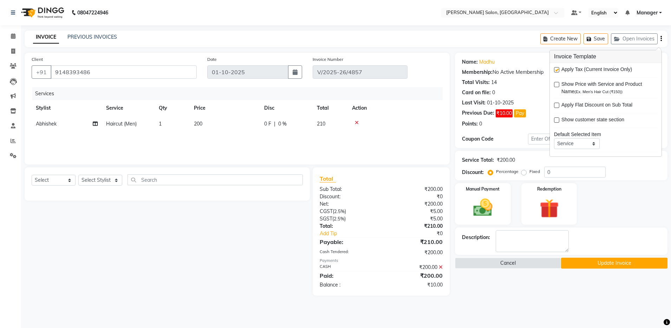
click at [555, 71] on label at bounding box center [556, 69] width 5 height 5
click at [555, 71] on input "checkbox" at bounding box center [556, 70] width 5 height 5
checkbox input "false"
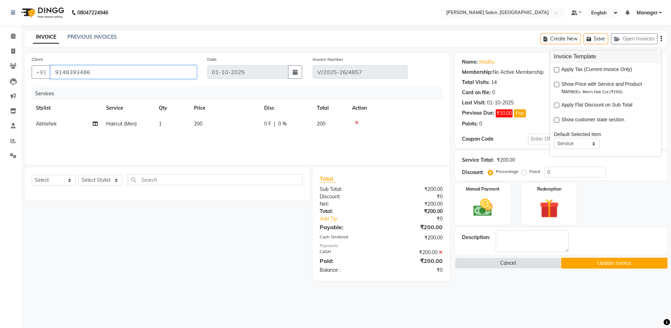
click at [58, 73] on input "9148393486" at bounding box center [124, 71] width 146 height 13
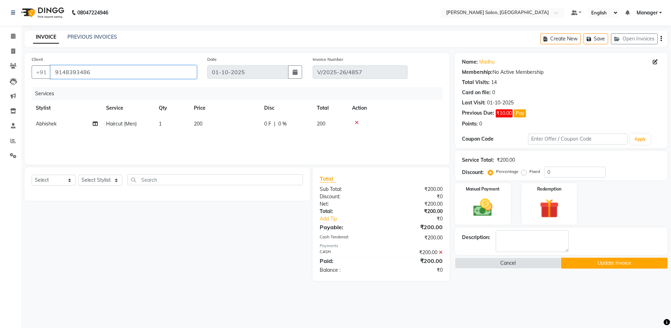
click at [58, 73] on input "9148393486" at bounding box center [124, 71] width 146 height 13
click at [596, 263] on button "Update Invoice" at bounding box center [614, 263] width 106 height 11
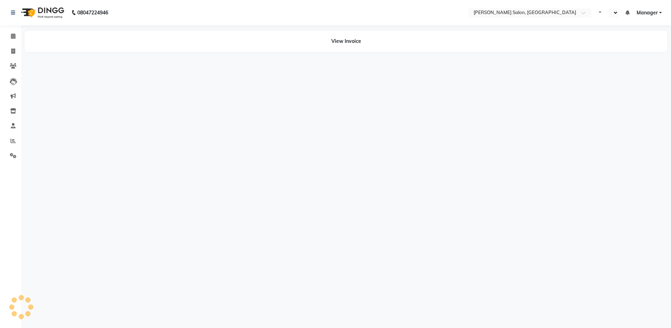
select select "en"
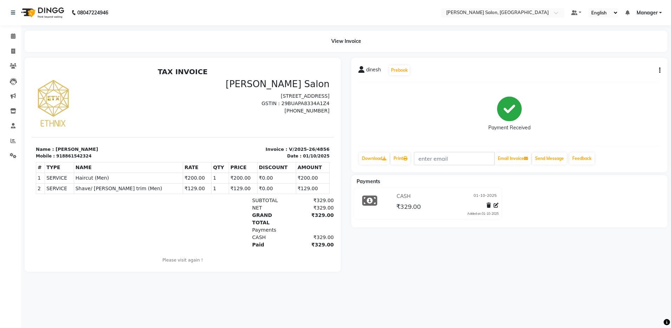
click at [56, 155] on div "918861542324" at bounding box center [73, 156] width 35 height 6
copy section "Mobile : 918861542324"
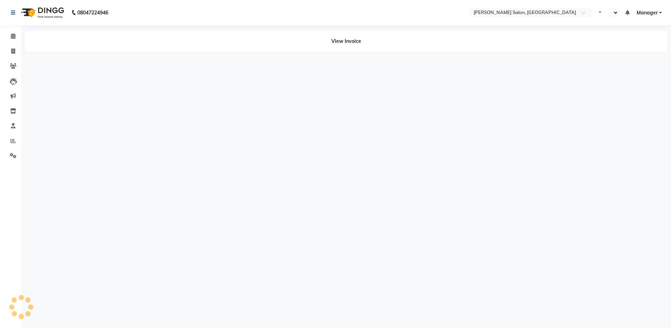
select select "en"
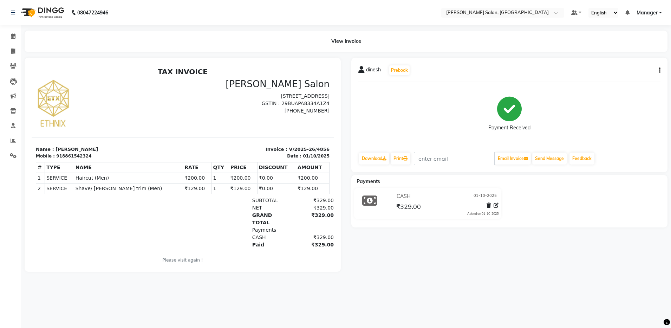
click at [66, 157] on div "918861542324" at bounding box center [73, 156] width 35 height 6
copy div "918861542324"
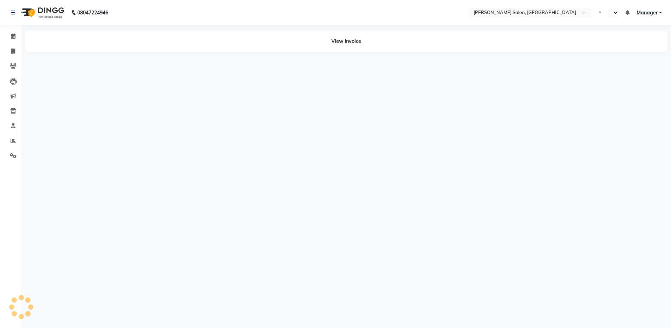
select select "en"
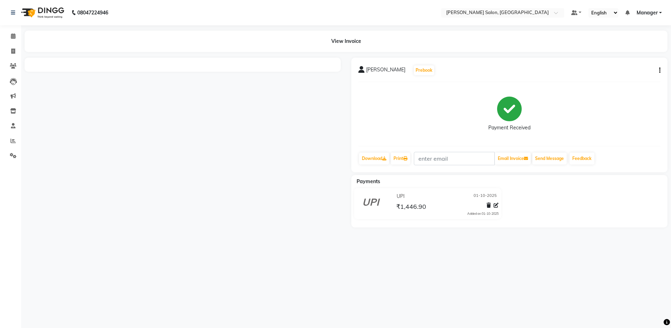
click at [659, 71] on icon "button" at bounding box center [659, 70] width 1 height 0
click at [623, 73] on div "Edit Invoice" at bounding box center [625, 74] width 48 height 9
select select "service"
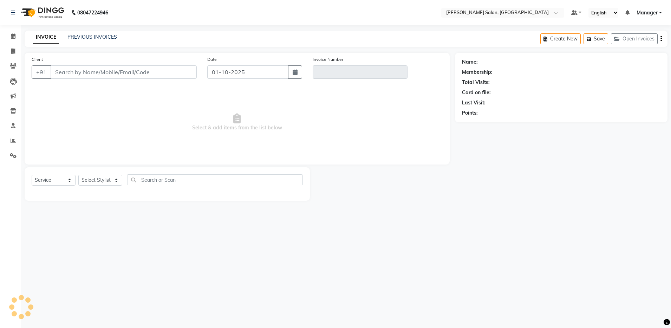
type input "6360880380"
type input "V/2025-26/4859"
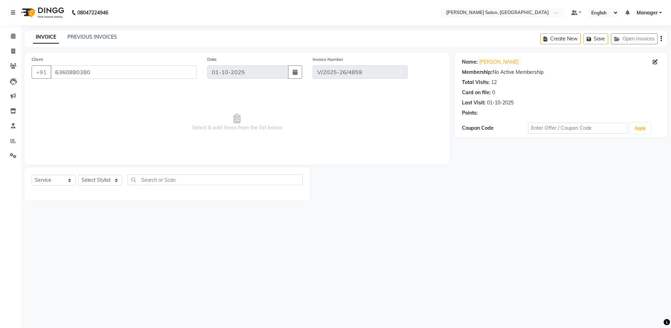
select select "select"
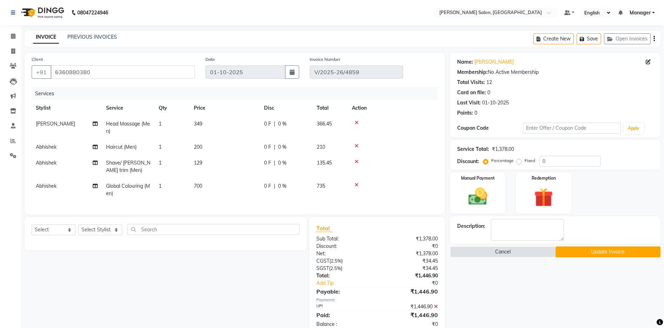
drag, startPoint x: 313, startPoint y: 131, endPoint x: 254, endPoint y: 145, distance: 60.3
drag, startPoint x: 254, startPoint y: 145, endPoint x: 233, endPoint y: 180, distance: 40.4
click at [233, 180] on td "700" at bounding box center [225, 189] width 70 height 23
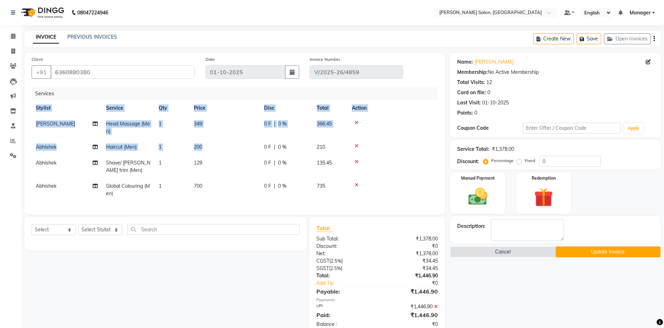
select select "69605"
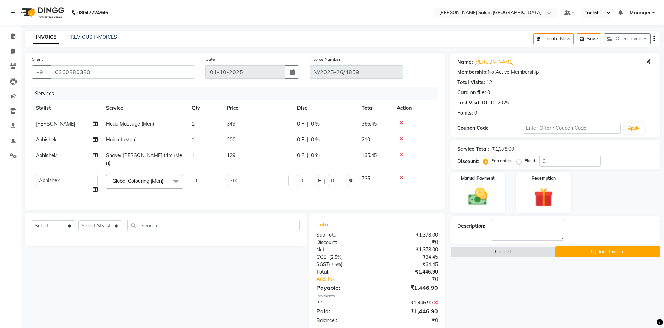
click at [206, 264] on div "Select Service Product Membership Package Voucher Prepaid Gift Card Select Styl…" at bounding box center [162, 272] width 287 height 118
click at [581, 254] on button "Update Invoice" at bounding box center [608, 251] width 105 height 11
